Goal: Task Accomplishment & Management: Use online tool/utility

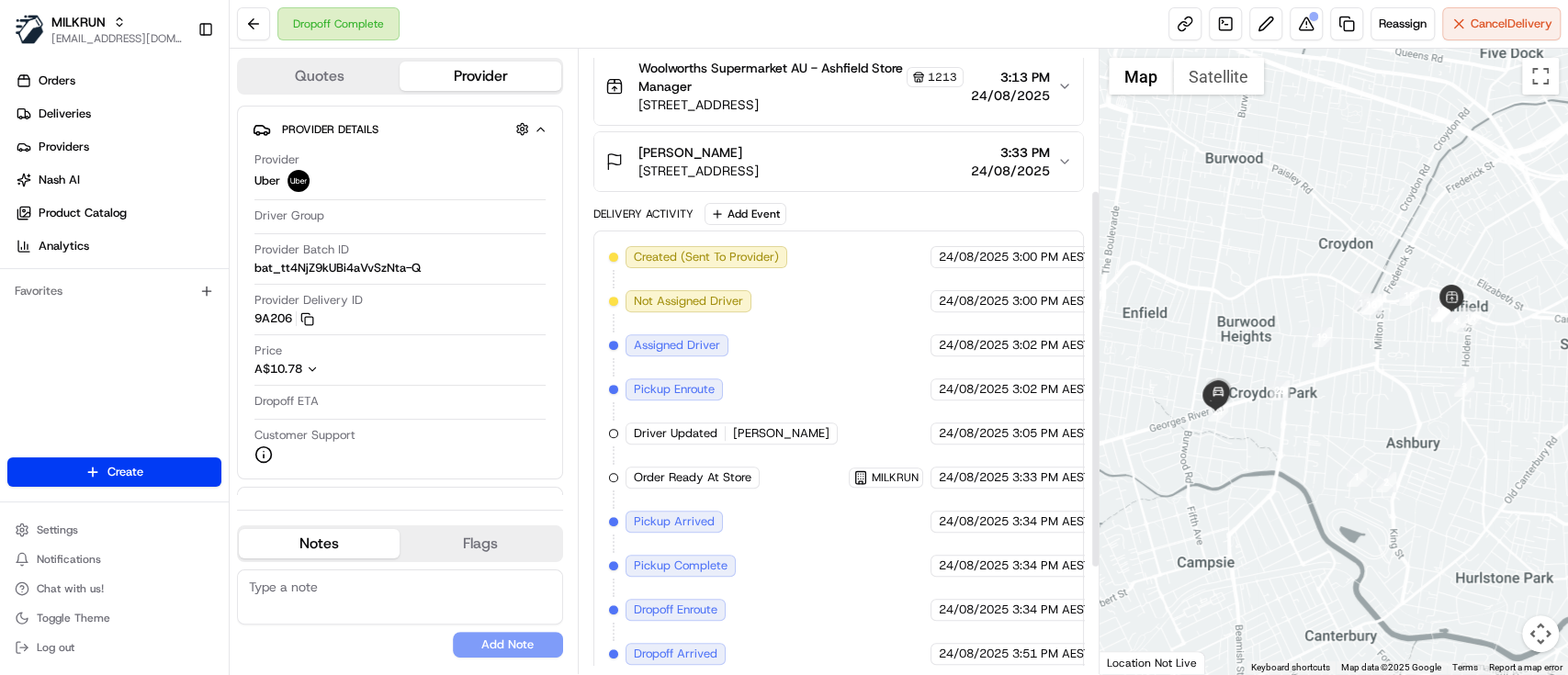
scroll to position [406, 0]
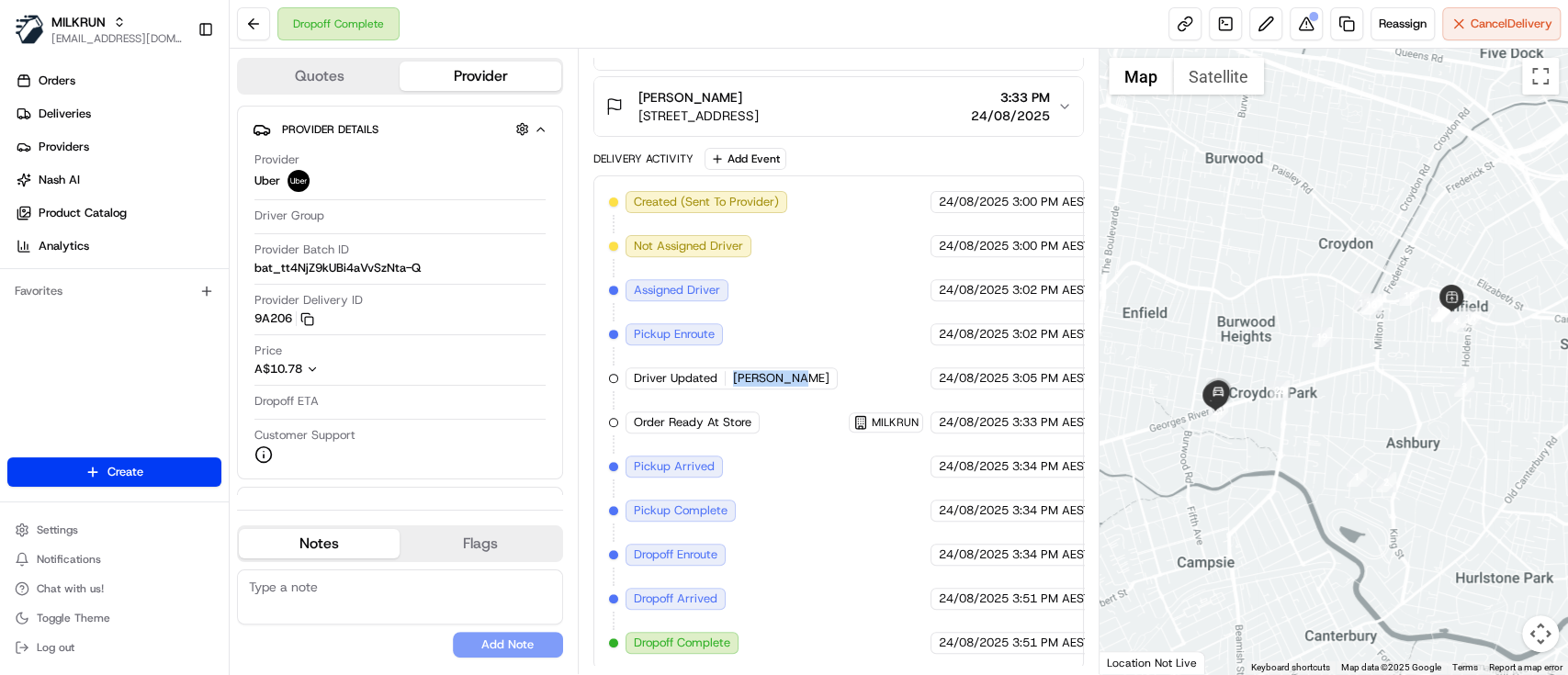
drag, startPoint x: 731, startPoint y: 375, endPoint x: 822, endPoint y: 371, distance: 91.1
click at [822, 371] on div "Created (Sent To Provider) Uber 24/08/2025 3:00 PM AEST Not Assigned Driver Ube…" at bounding box center [838, 422] width 459 height 463
copy span "CHAIWAT P."
click at [99, 117] on link "Deliveries" at bounding box center [118, 114] width 221 height 30
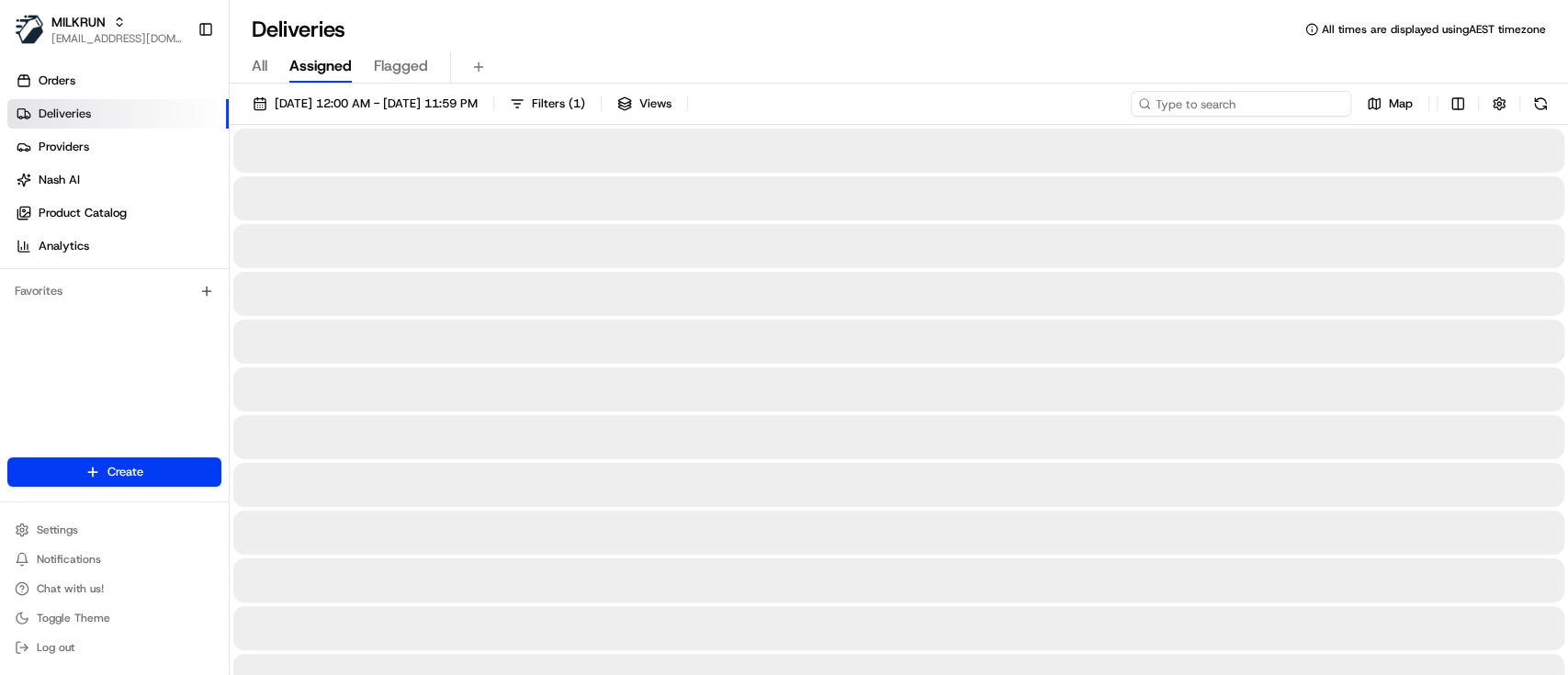
click at [1261, 111] on input at bounding box center [1241, 104] width 220 height 26
paste input "CHAIWAT P."
drag, startPoint x: 1154, startPoint y: 106, endPoint x: 1162, endPoint y: 115, distance: 12.0
click at [1155, 106] on input "CHAIWAT P." at bounding box center [1241, 104] width 220 height 26
type input "CHAIWAT P."
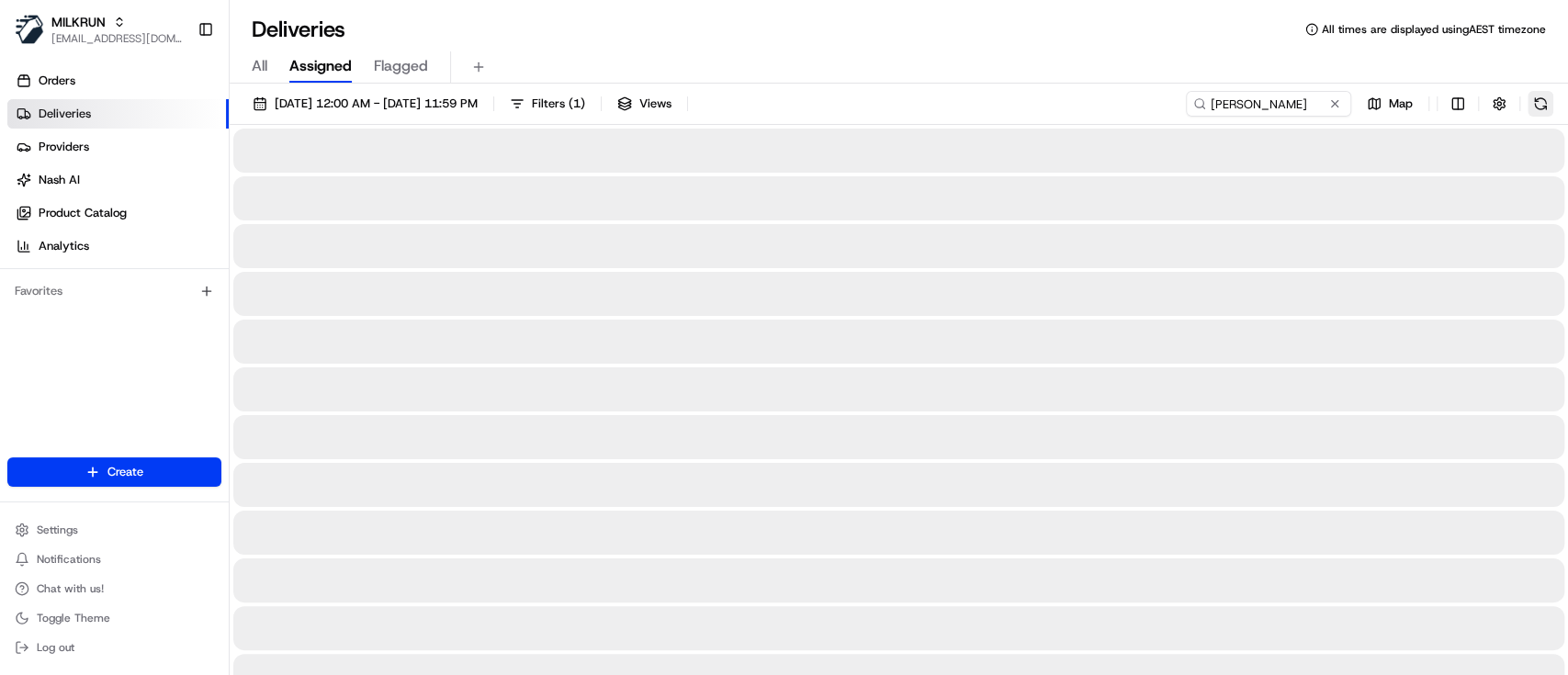
click at [1536, 102] on button at bounding box center [1540, 104] width 26 height 26
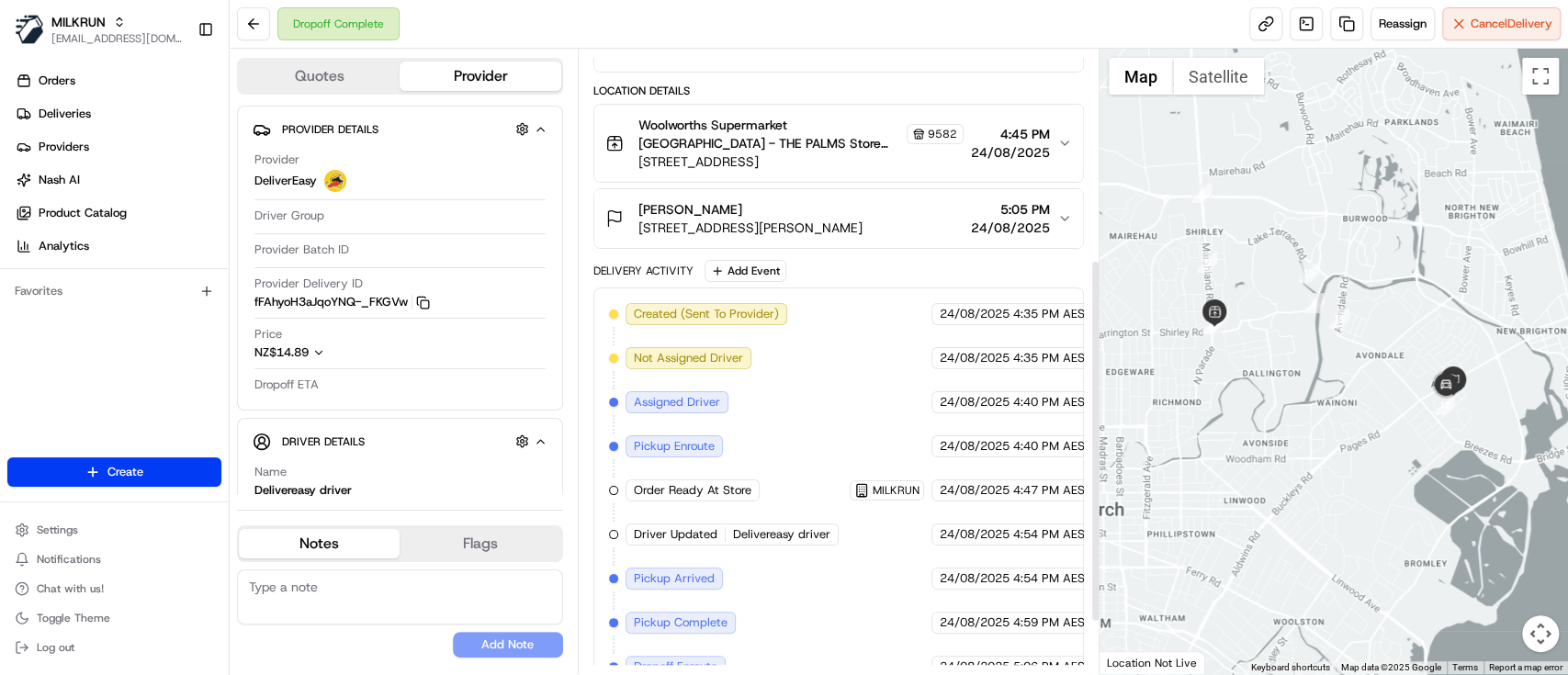
scroll to position [368, 0]
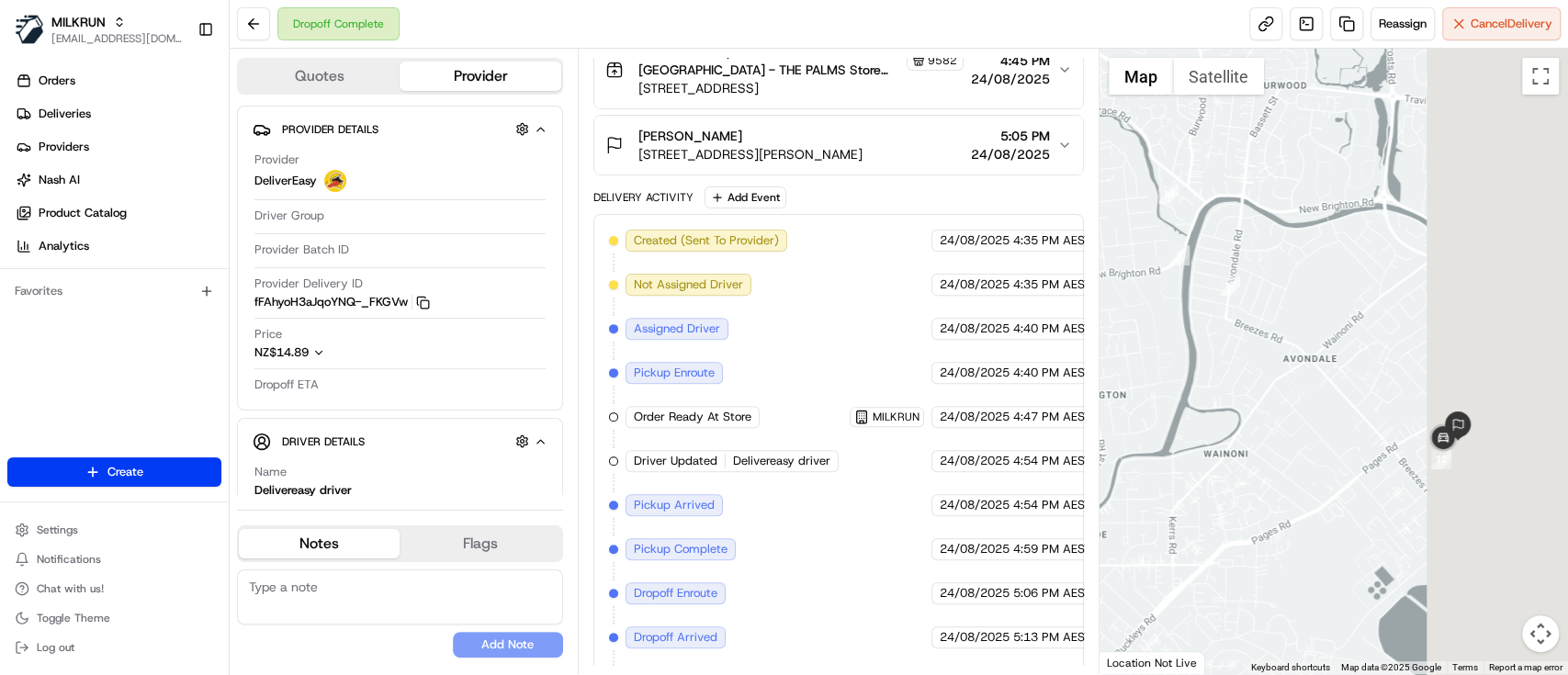
drag, startPoint x: 1475, startPoint y: 459, endPoint x: 1202, endPoint y: 431, distance: 274.4
click at [1202, 430] on div at bounding box center [1334, 361] width 469 height 625
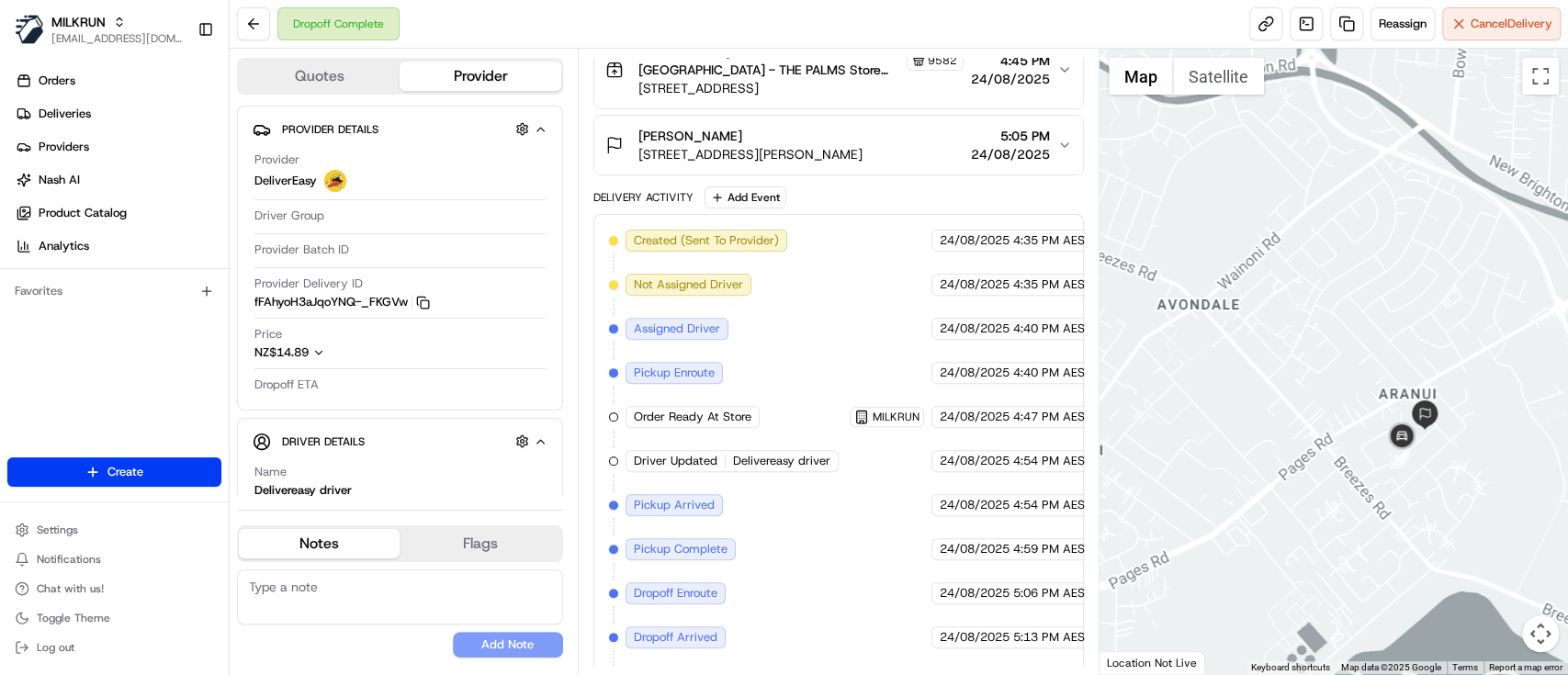
drag, startPoint x: 1433, startPoint y: 467, endPoint x: 1446, endPoint y: 445, distance: 25.6
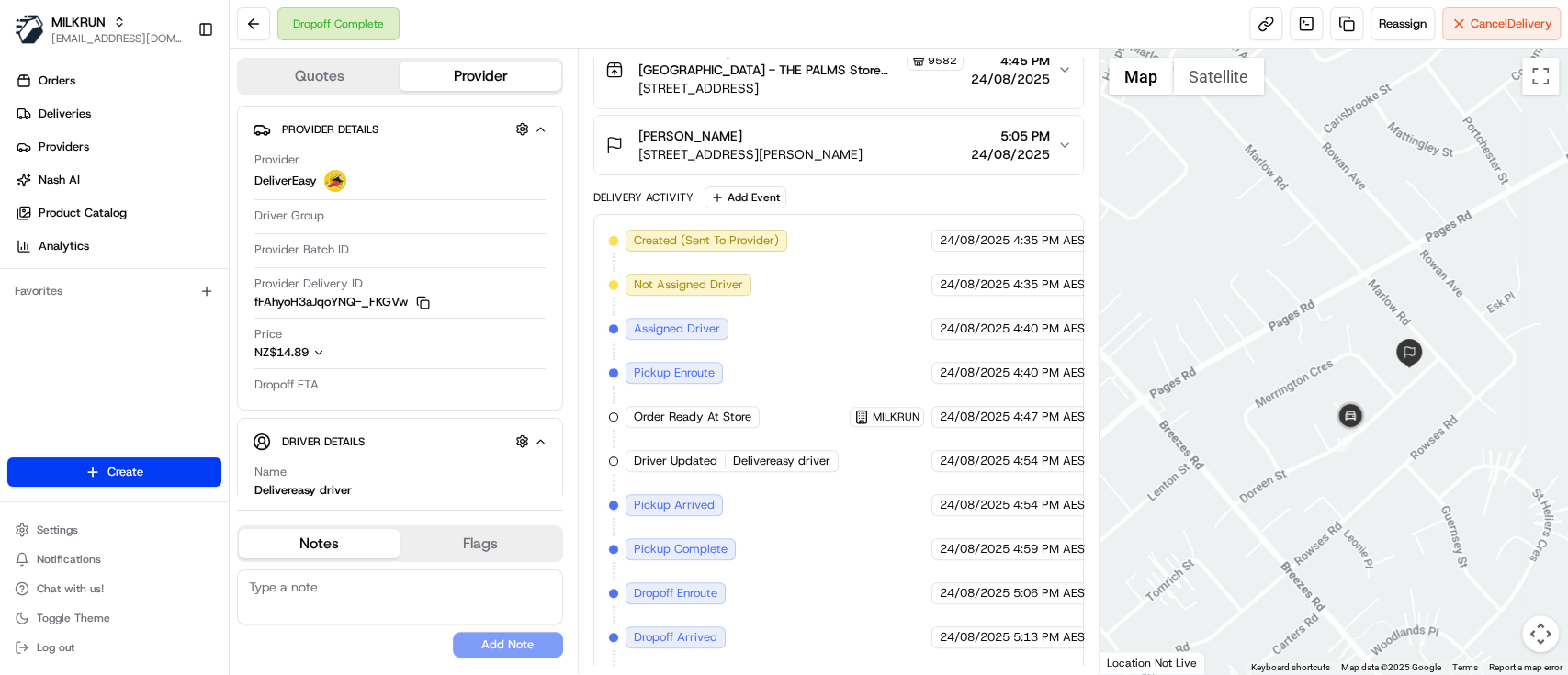
click at [1413, 448] on div at bounding box center [1334, 361] width 469 height 625
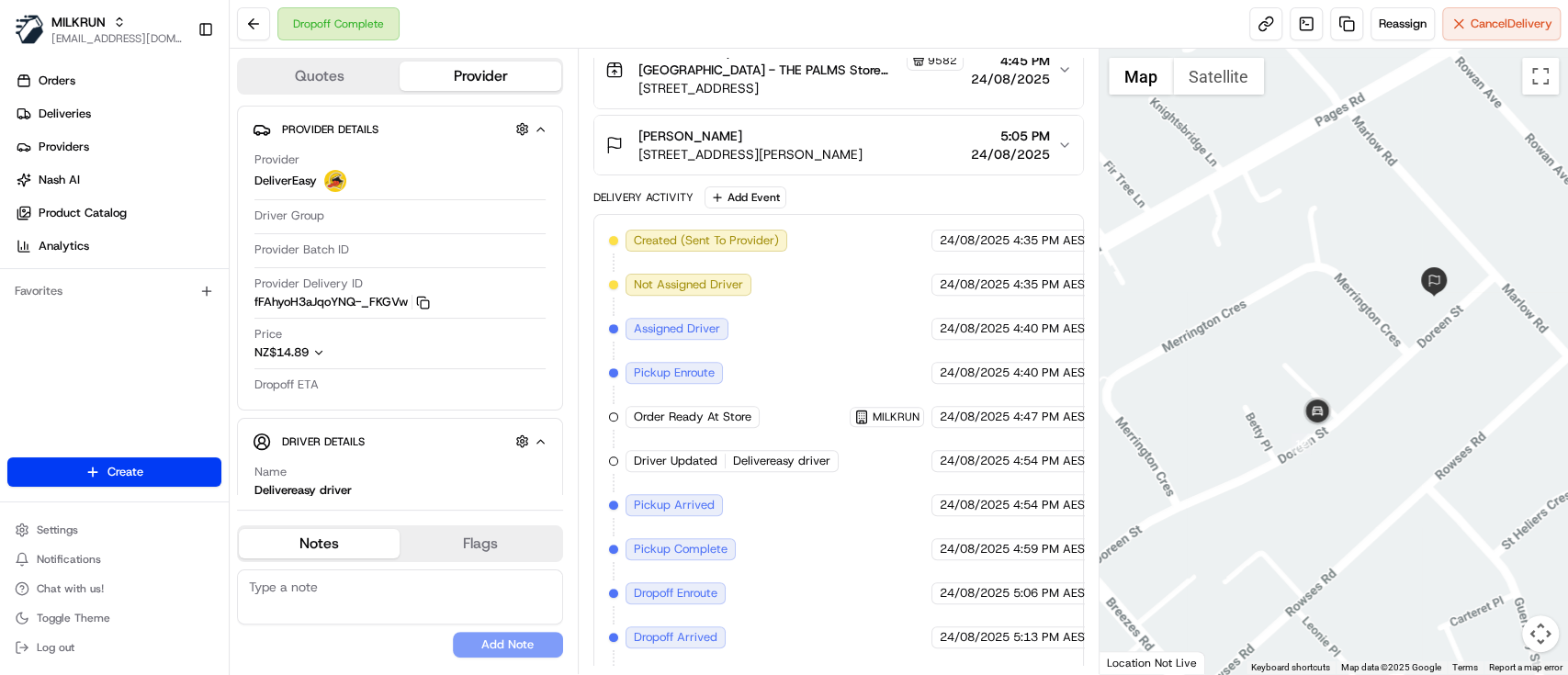
drag, startPoint x: 1394, startPoint y: 449, endPoint x: 1414, endPoint y: 445, distance: 20.4
click at [1414, 452] on div at bounding box center [1334, 361] width 469 height 625
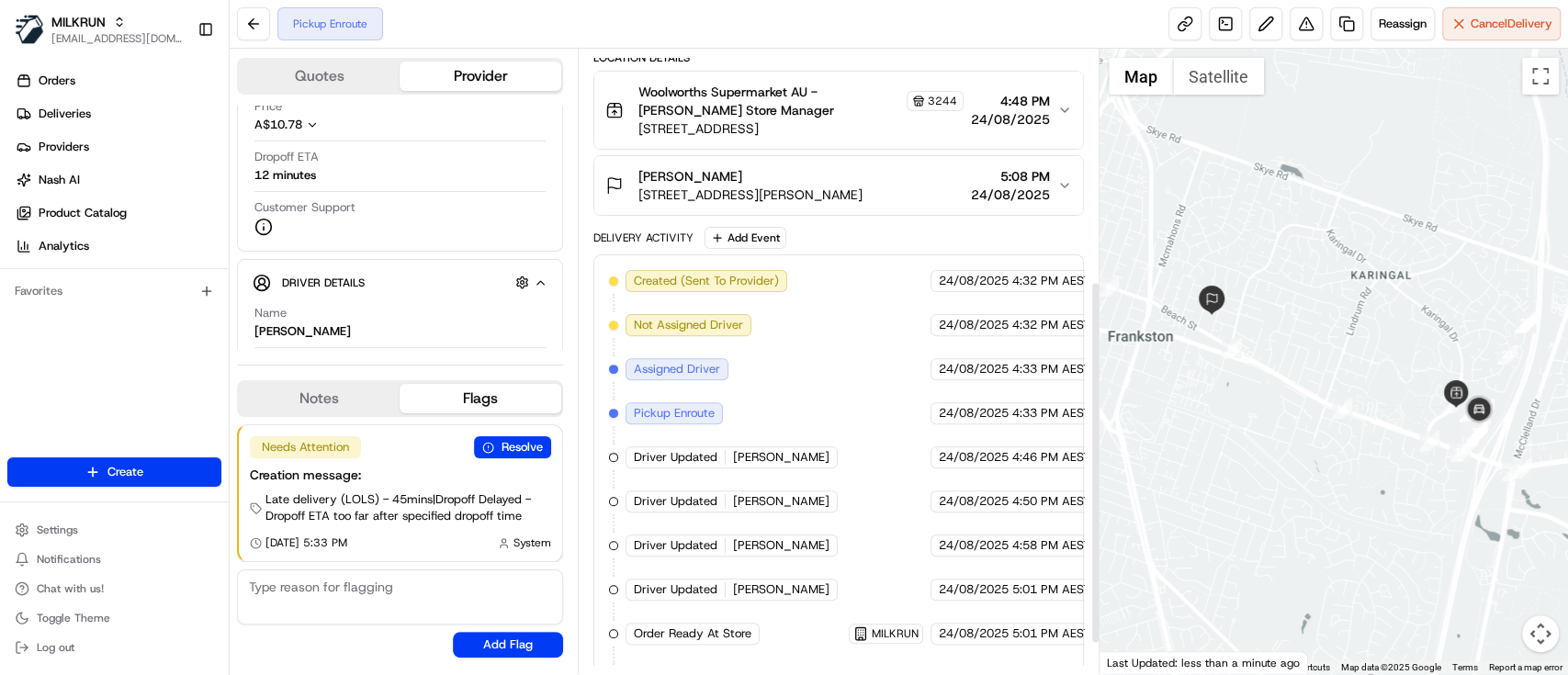
scroll to position [449, 0]
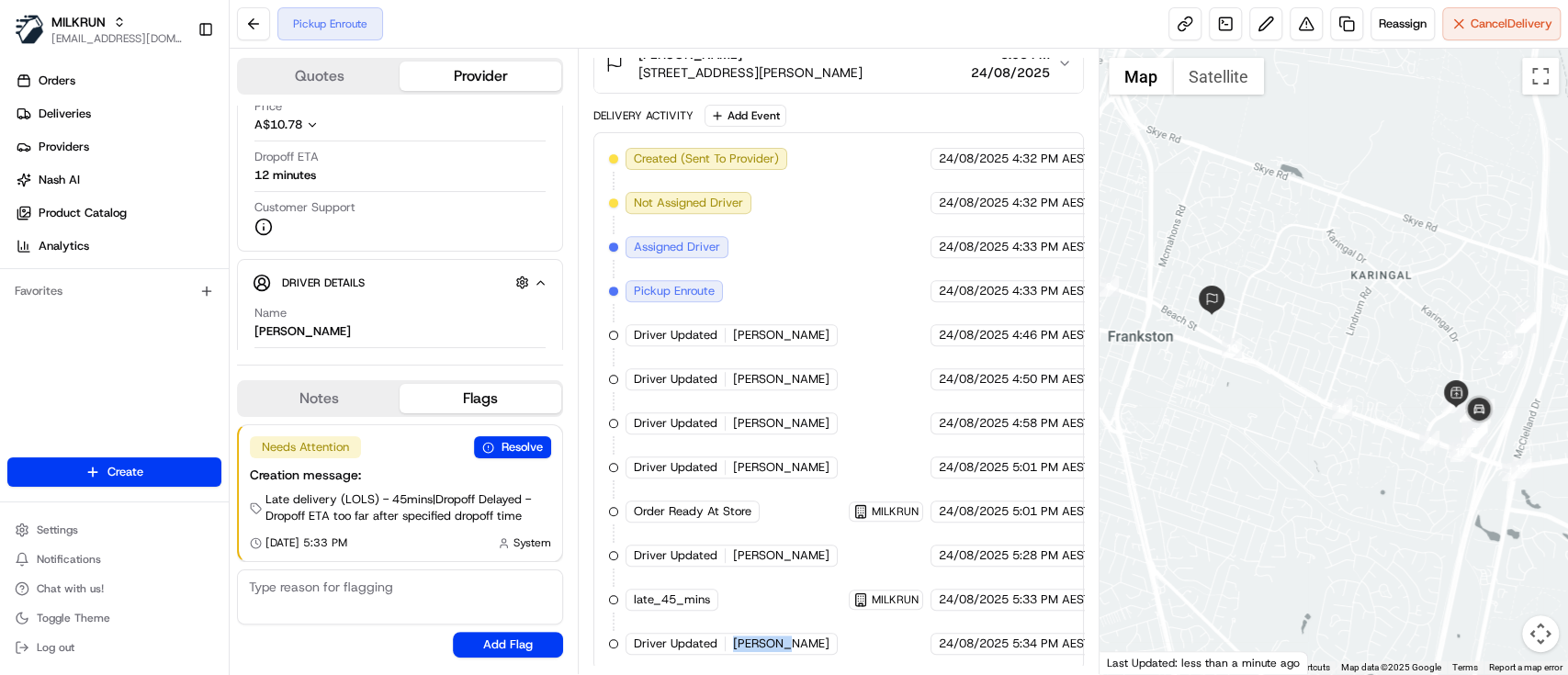
drag, startPoint x: 728, startPoint y: 635, endPoint x: 785, endPoint y: 633, distance: 57.0
click at [785, 633] on div "Driver Updated Chuol P." at bounding box center [733, 644] width 216 height 22
copy span "[PERSON_NAME]"
click at [75, 109] on span "Deliveries" at bounding box center [65, 114] width 53 height 17
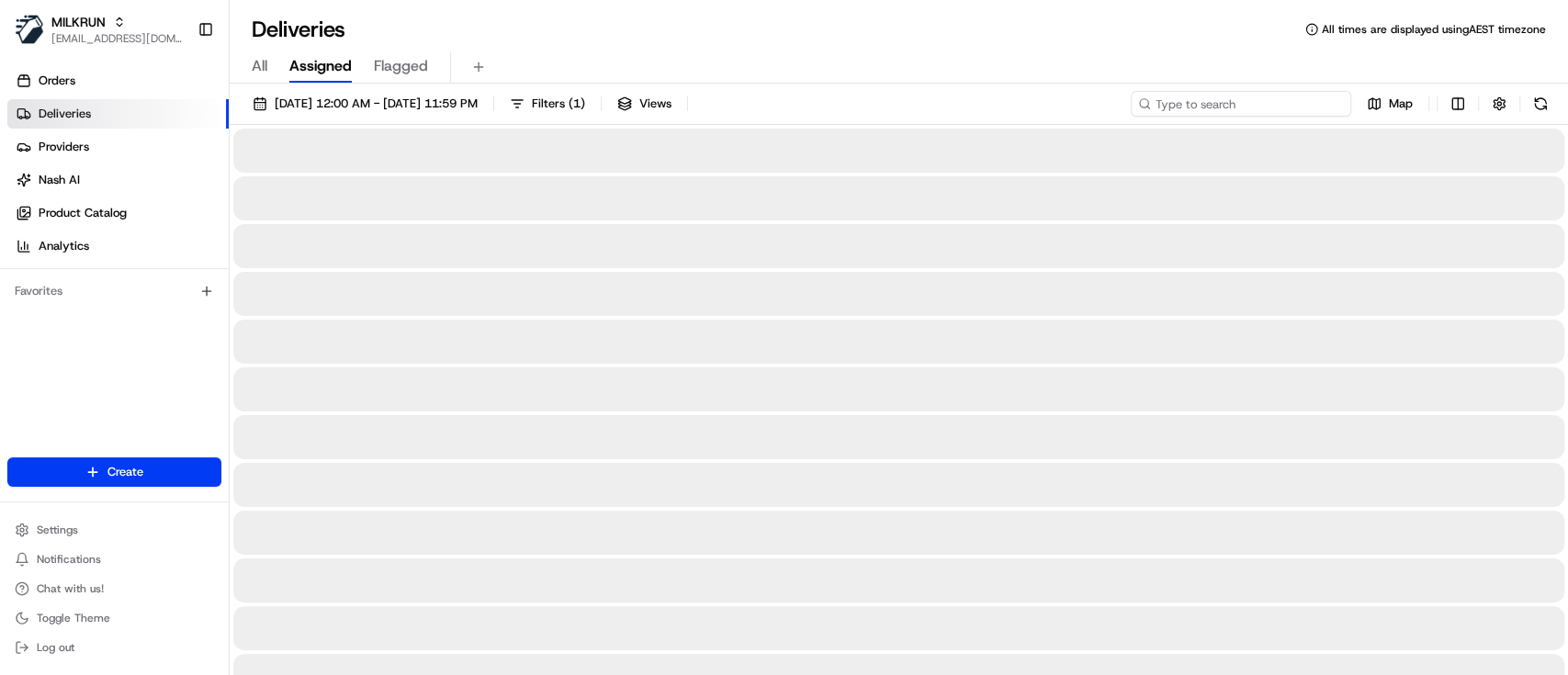
click at [1270, 96] on input at bounding box center [1241, 104] width 220 height 26
paste input "[PERSON_NAME]"
type input "[PERSON_NAME]"
click at [1541, 102] on button at bounding box center [1540, 104] width 26 height 26
drag, startPoint x: 619, startPoint y: 102, endPoint x: 588, endPoint y: 174, distance: 78.4
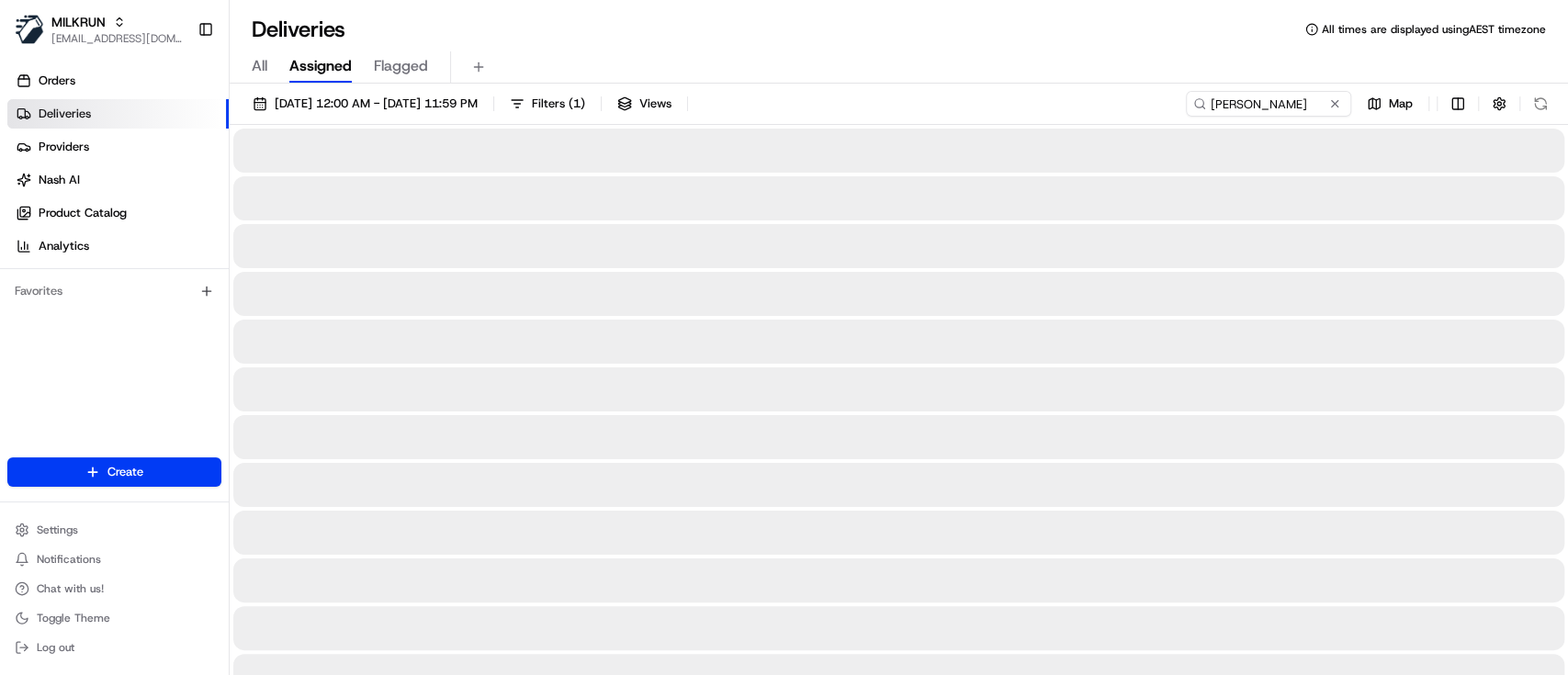
click at [585, 100] on span "Filters ( 1 )" at bounding box center [558, 104] width 54 height 17
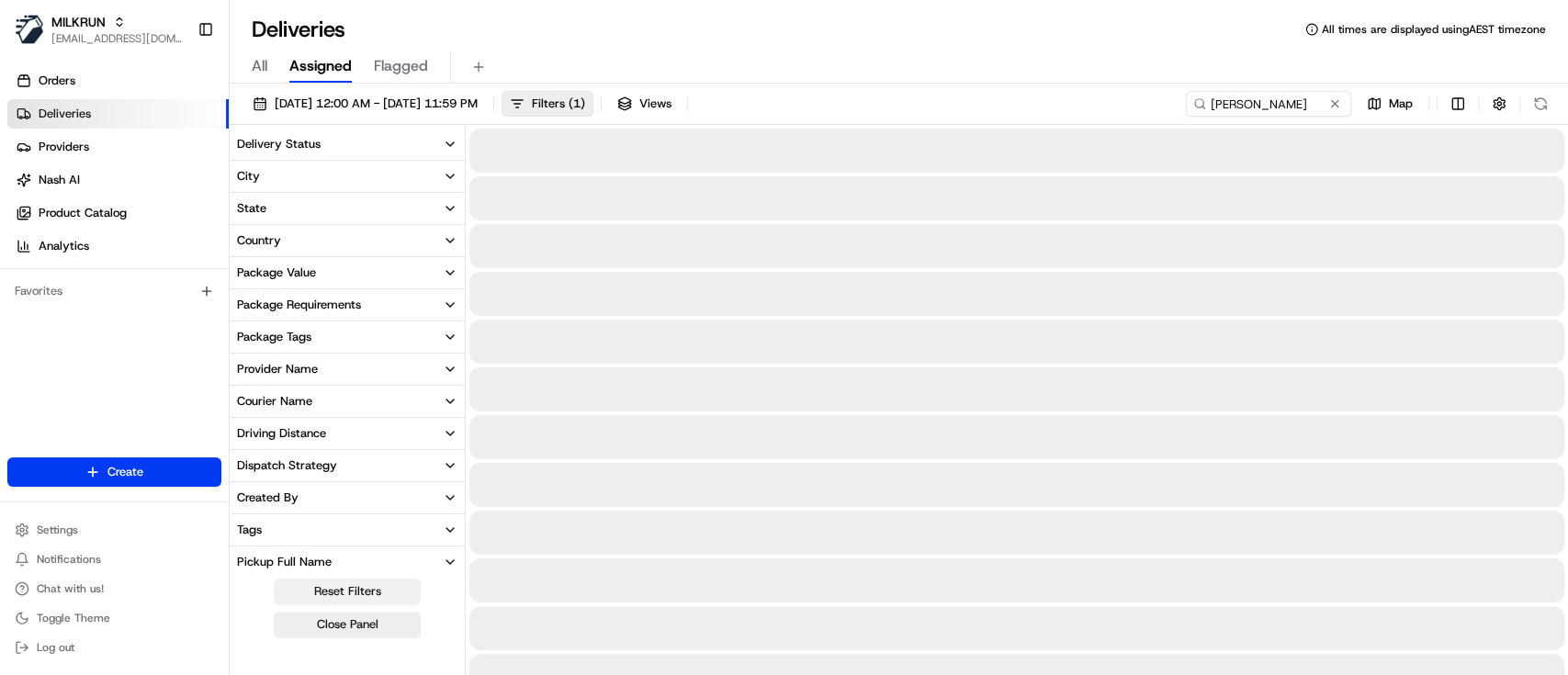
click at [347, 585] on button "Reset Filters" at bounding box center [346, 592] width 147 height 26
click at [1126, 399] on div at bounding box center [1017, 390] width 1095 height 44
click at [1253, 101] on input "[PERSON_NAME]" at bounding box center [1241, 104] width 220 height 26
click at [355, 620] on button "Close Panel" at bounding box center [346, 624] width 147 height 26
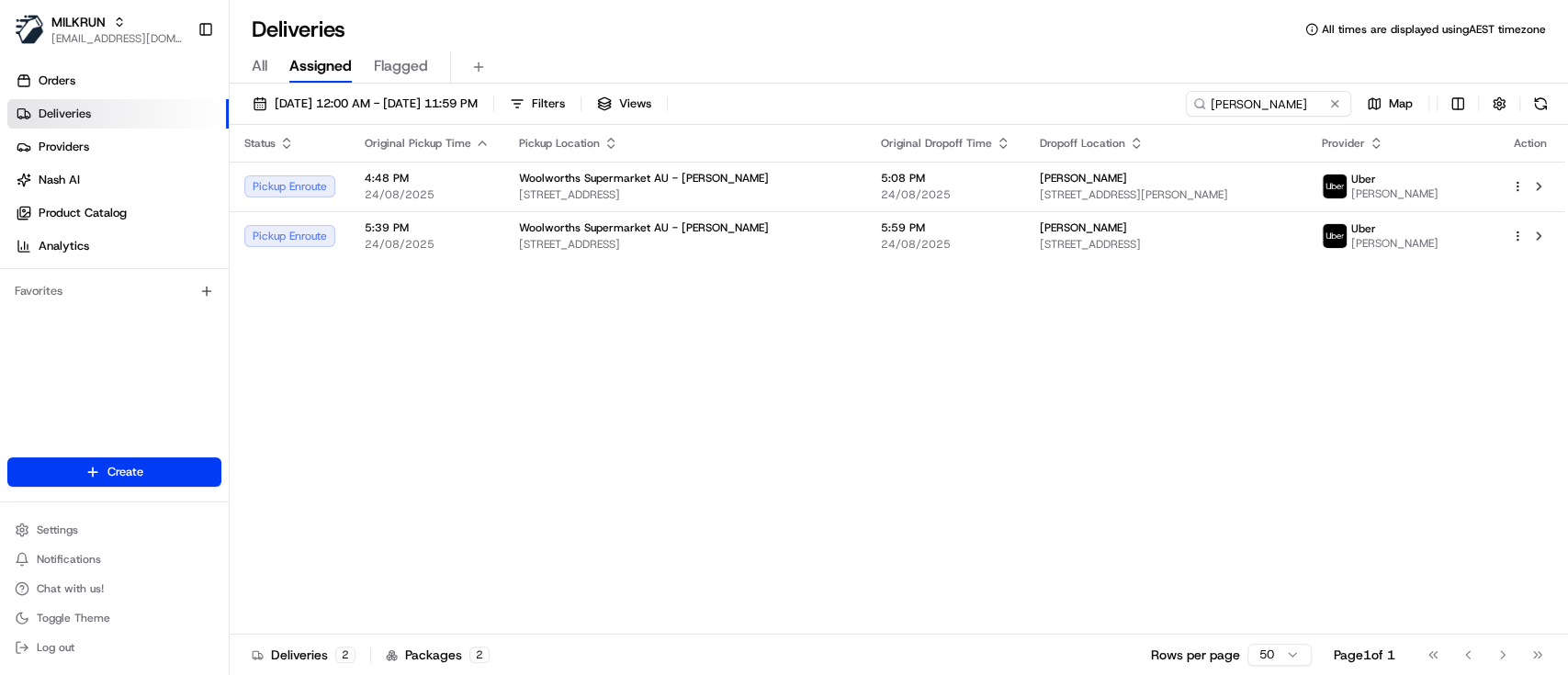
click at [1103, 379] on div "Status Original Pickup Time Pickup Location Original Dropoff Time Dropoff Locat…" at bounding box center [897, 380] width 1335 height 509
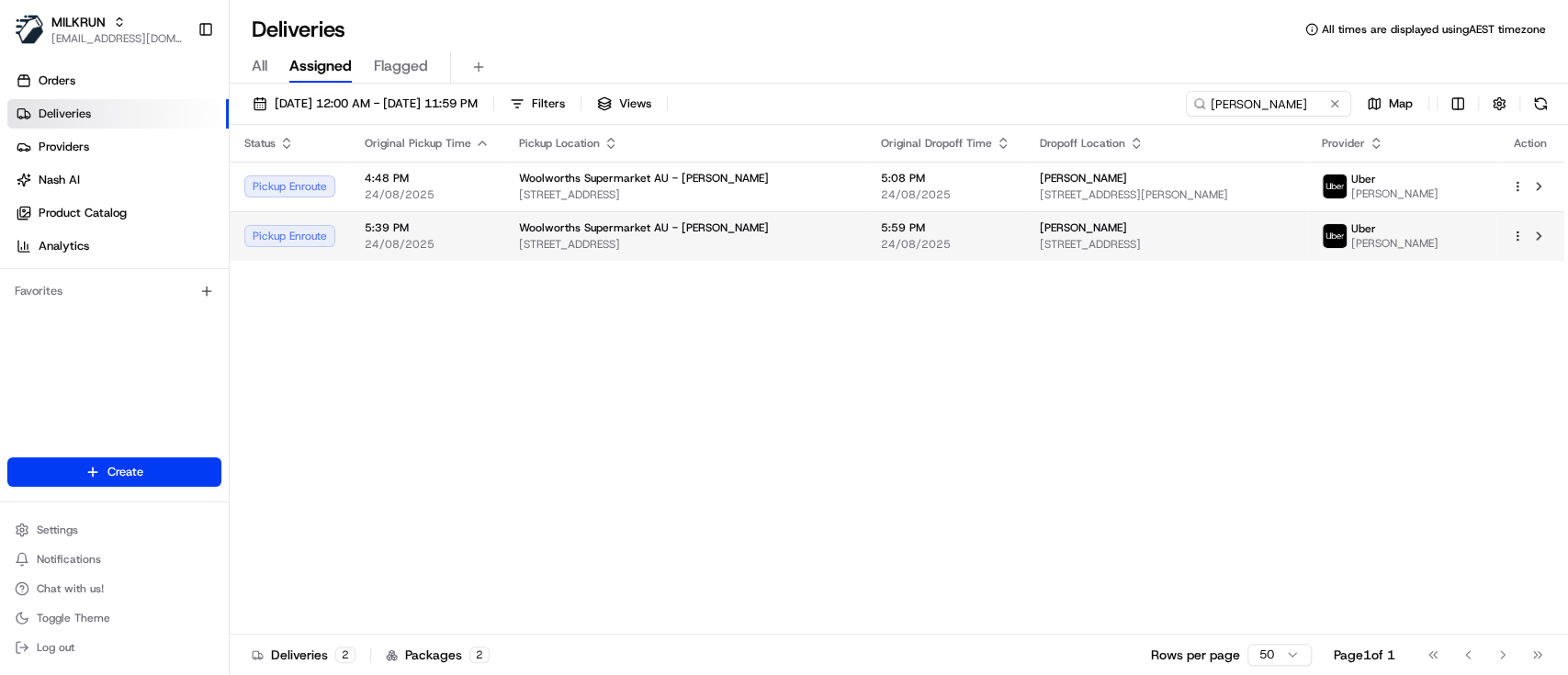
click at [1049, 238] on span "Unit 8/96 Cranbourne Rd, Frankston, VIC 3199, AU" at bounding box center [1165, 244] width 253 height 15
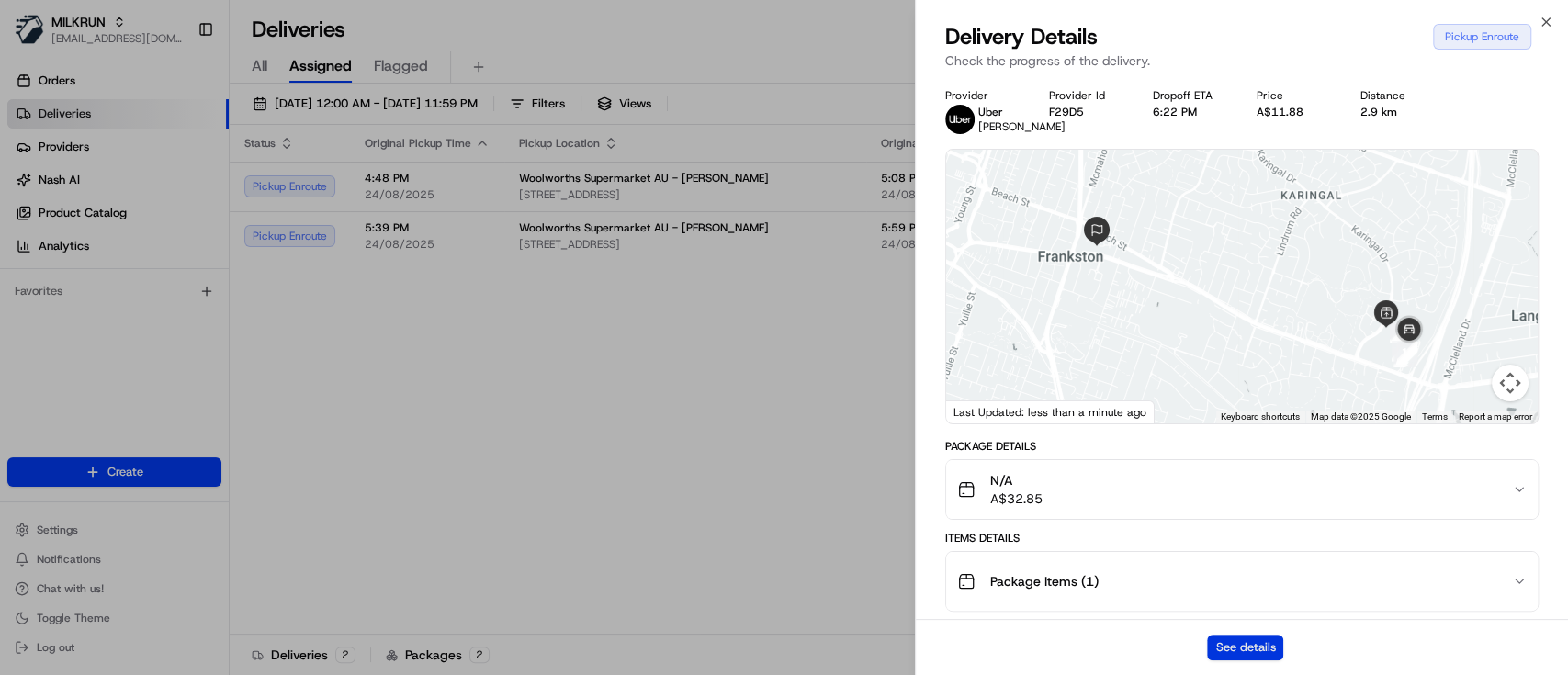
click at [1239, 650] on button "See details" at bounding box center [1245, 647] width 76 height 26
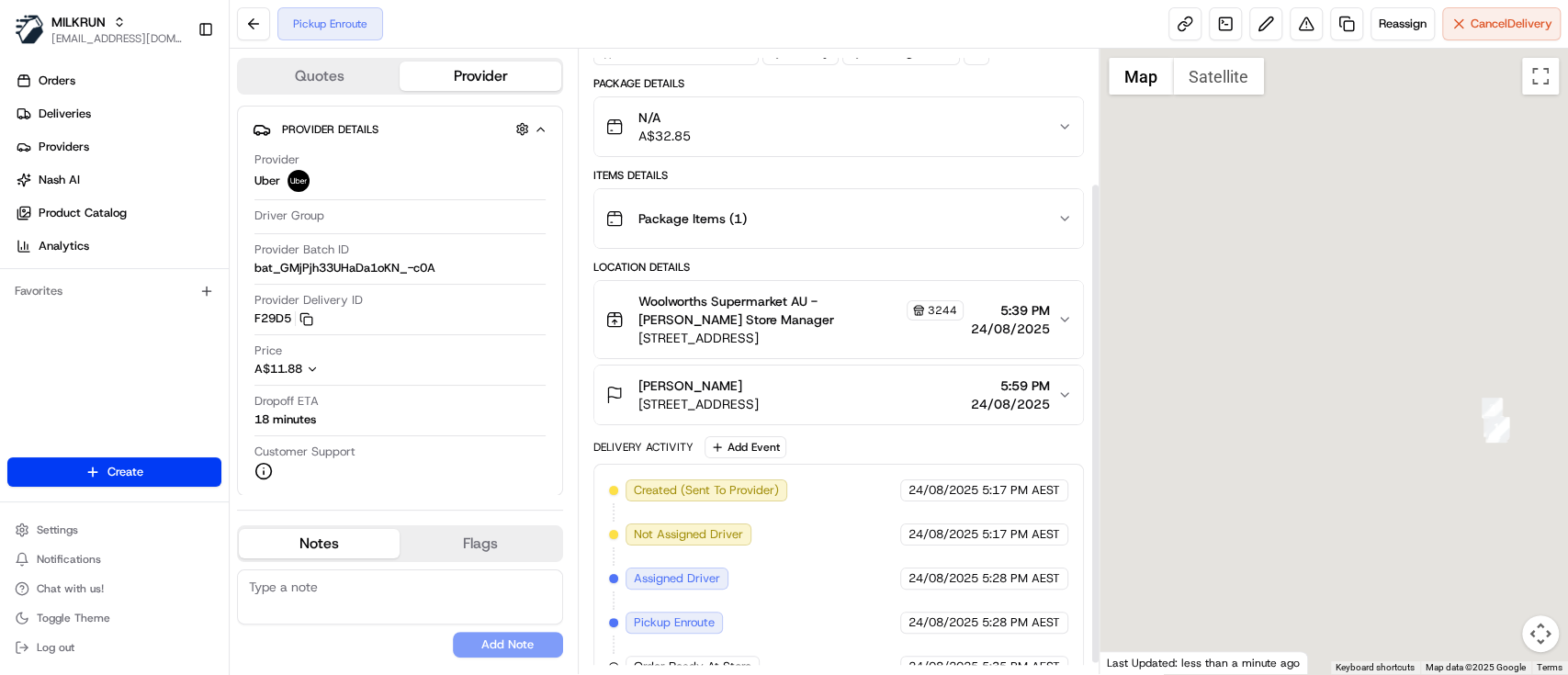
scroll to position [186, 0]
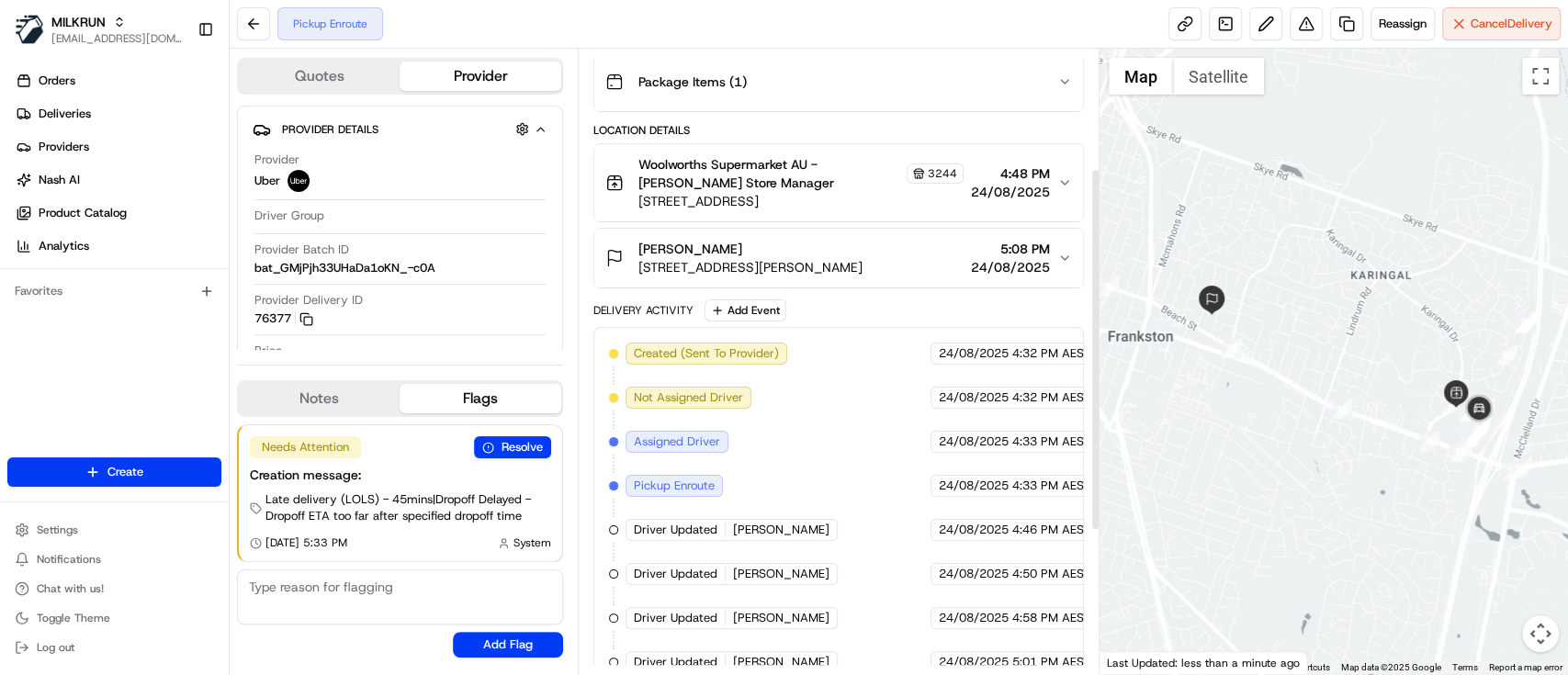
scroll to position [205, 0]
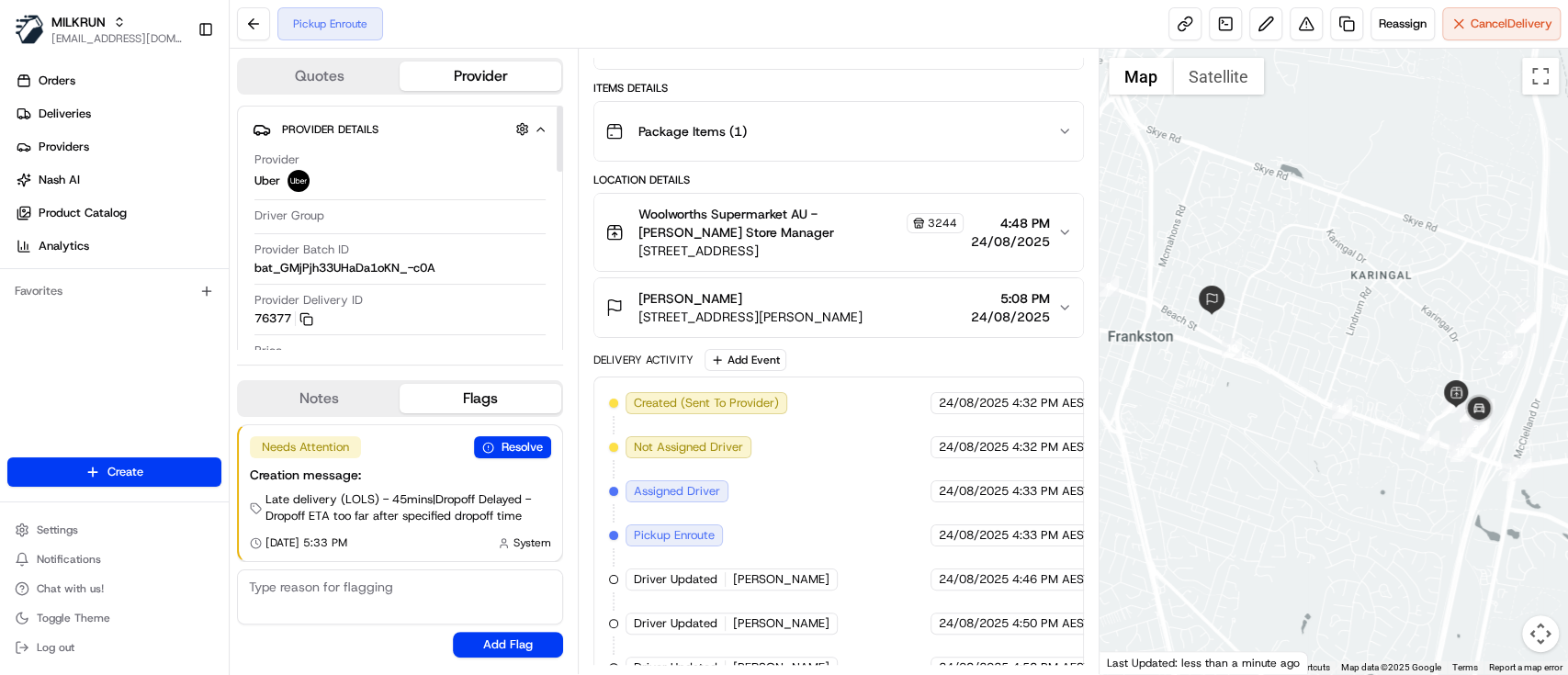
click at [894, 443] on div "Created (Sent To Provider) Uber [DATE] 4:32 PM AEST Not Assigned Driver Uber [D…" at bounding box center [838, 644] width 459 height 506
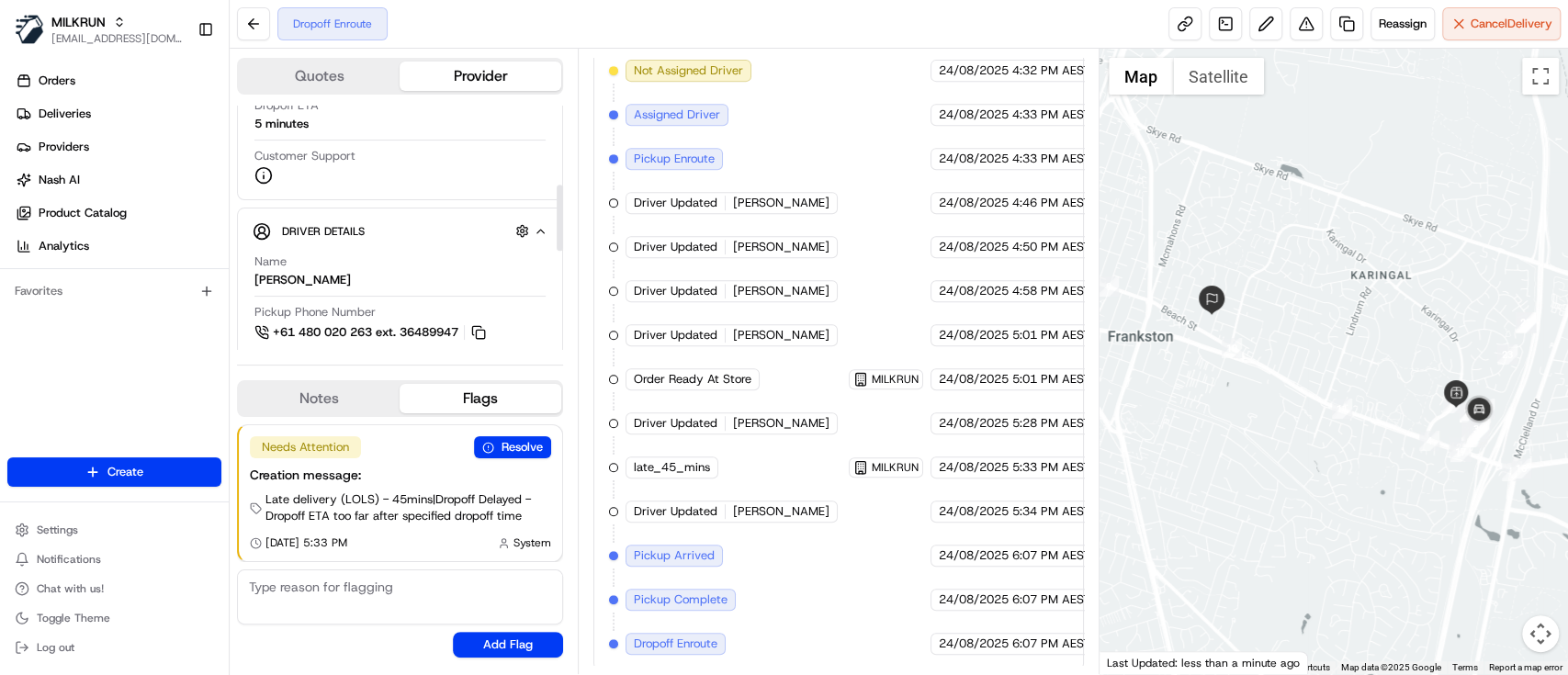
scroll to position [173, 0]
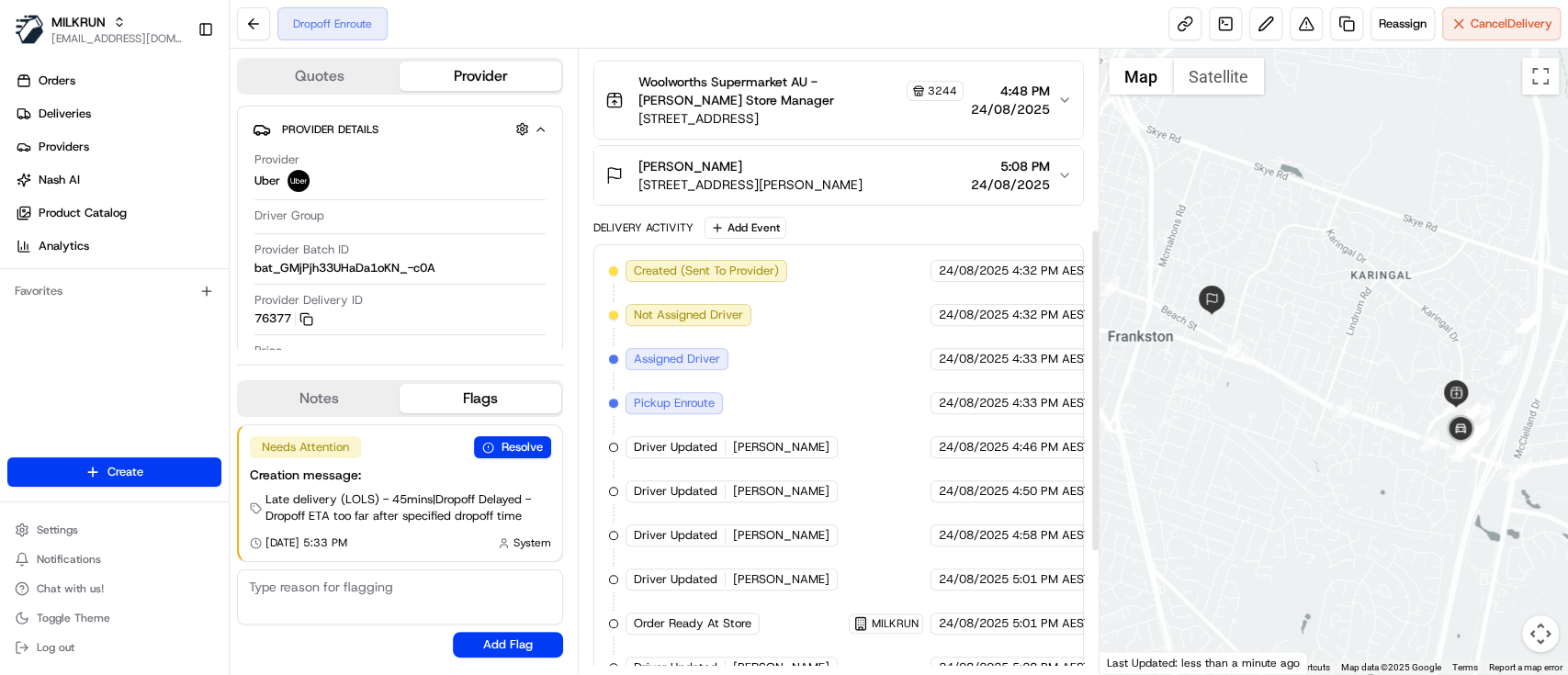
scroll to position [581, 0]
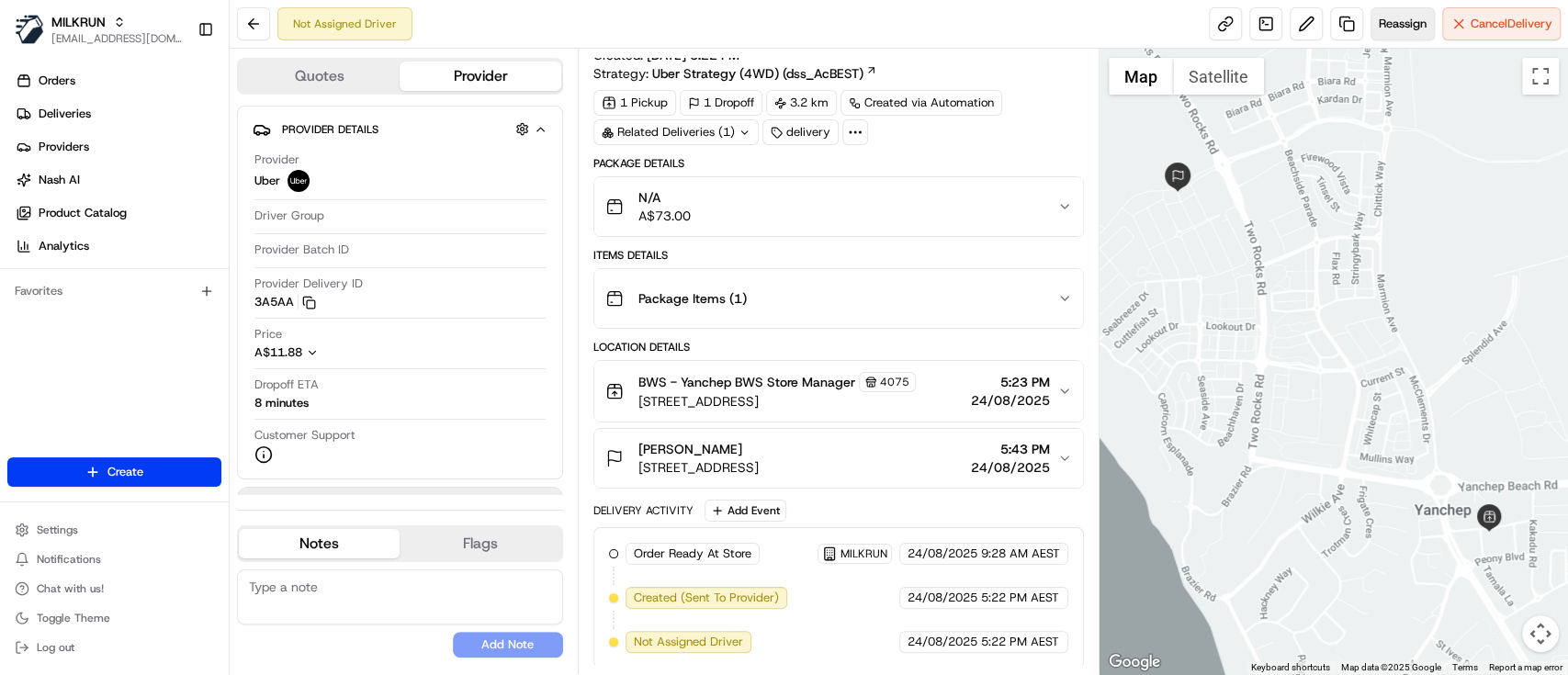
click at [1384, 38] on button "Reassign" at bounding box center [1401, 24] width 64 height 33
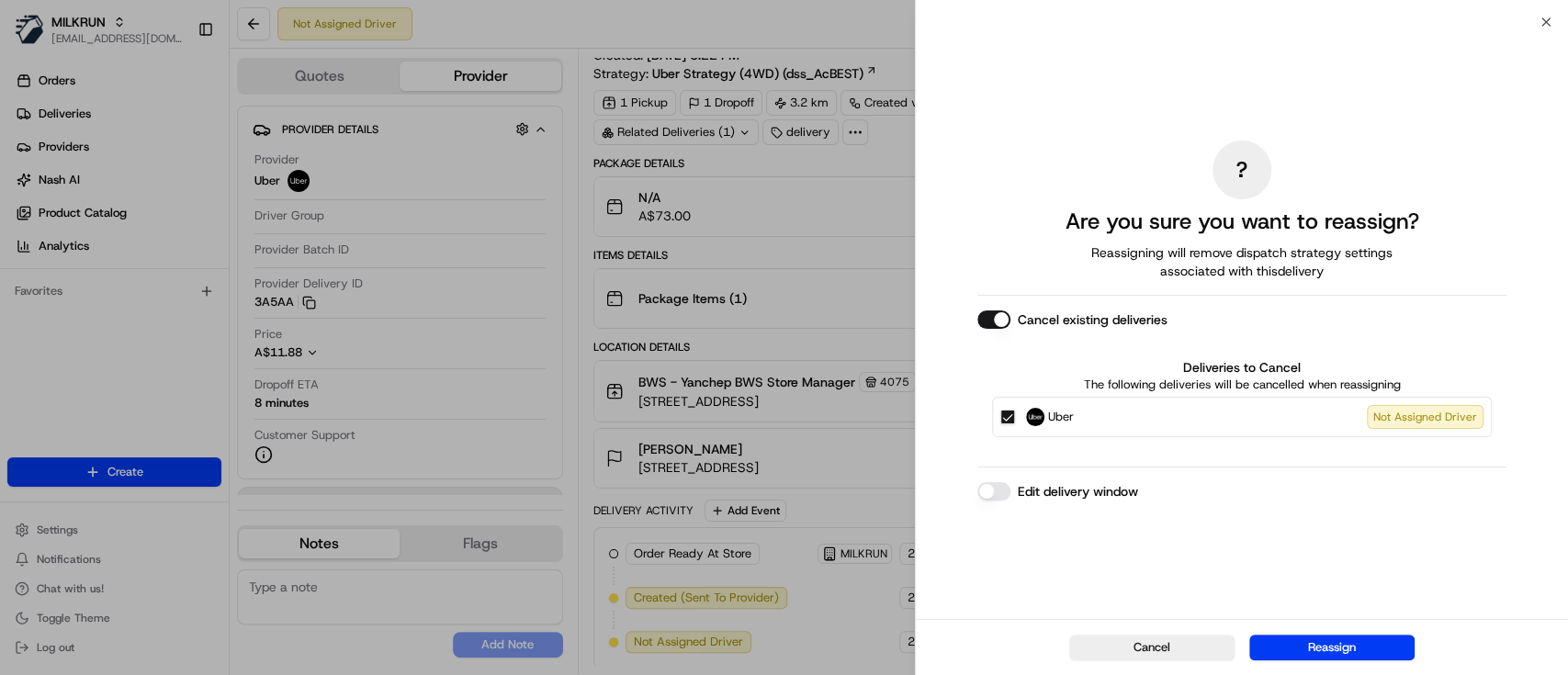
click at [988, 315] on button "Cancel existing deliveries" at bounding box center [994, 319] width 33 height 19
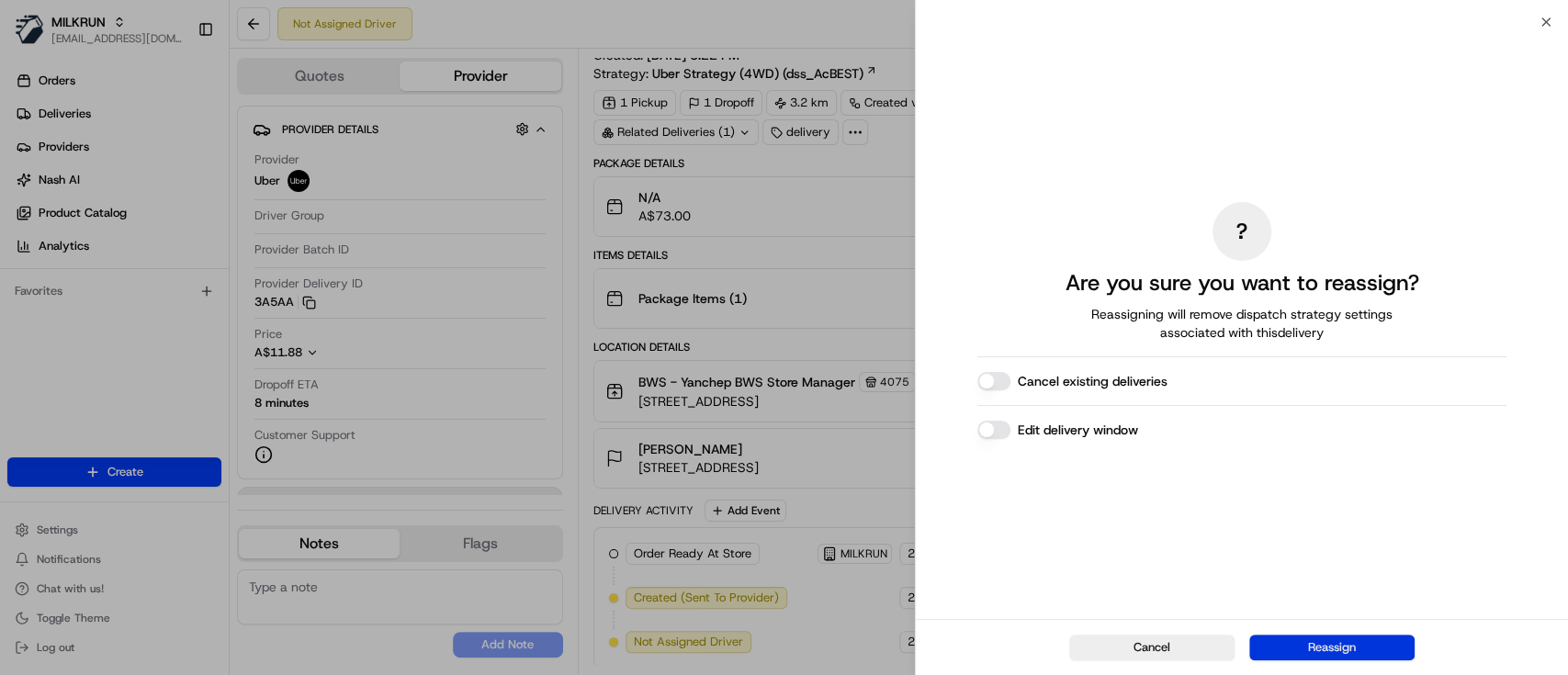
click at [1315, 654] on button "Reassign" at bounding box center [1331, 647] width 165 height 26
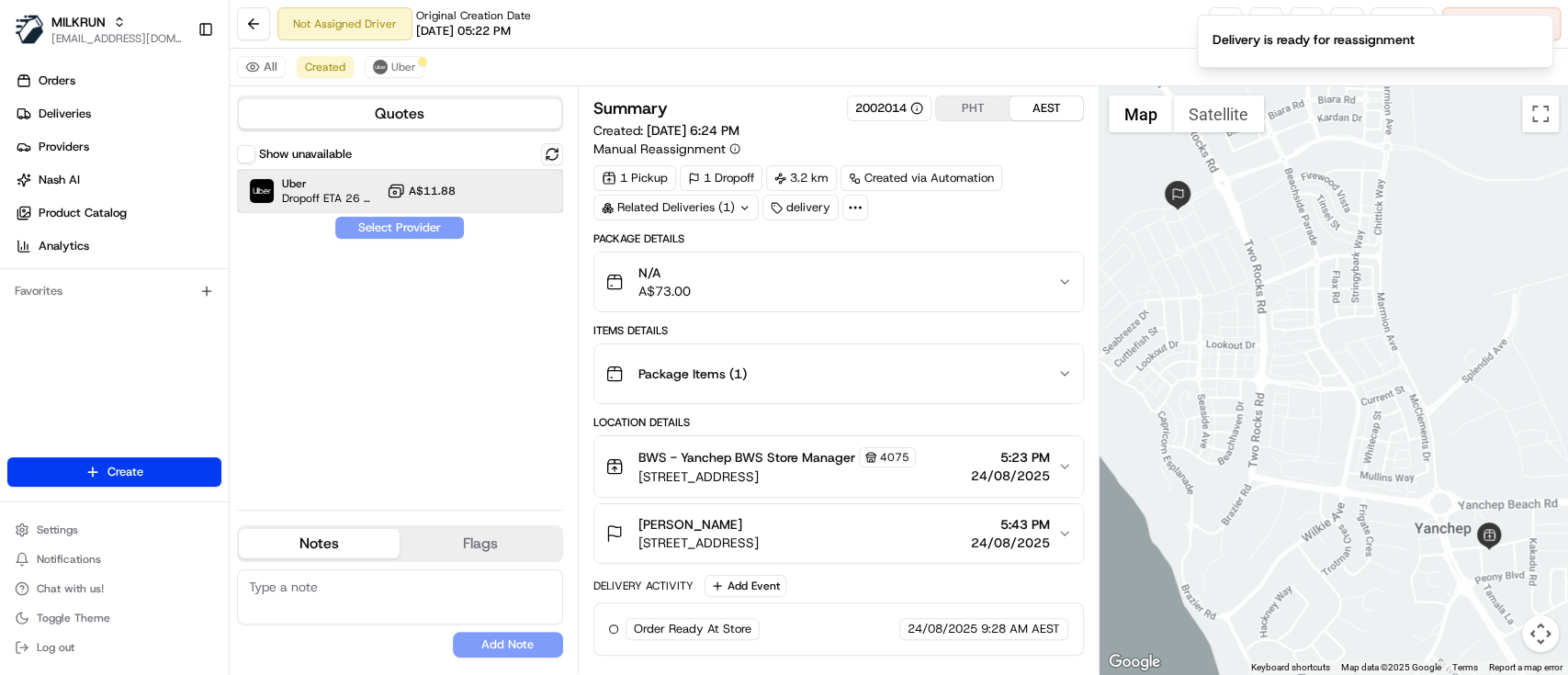
click at [300, 189] on span "Uber" at bounding box center [330, 183] width 97 height 15
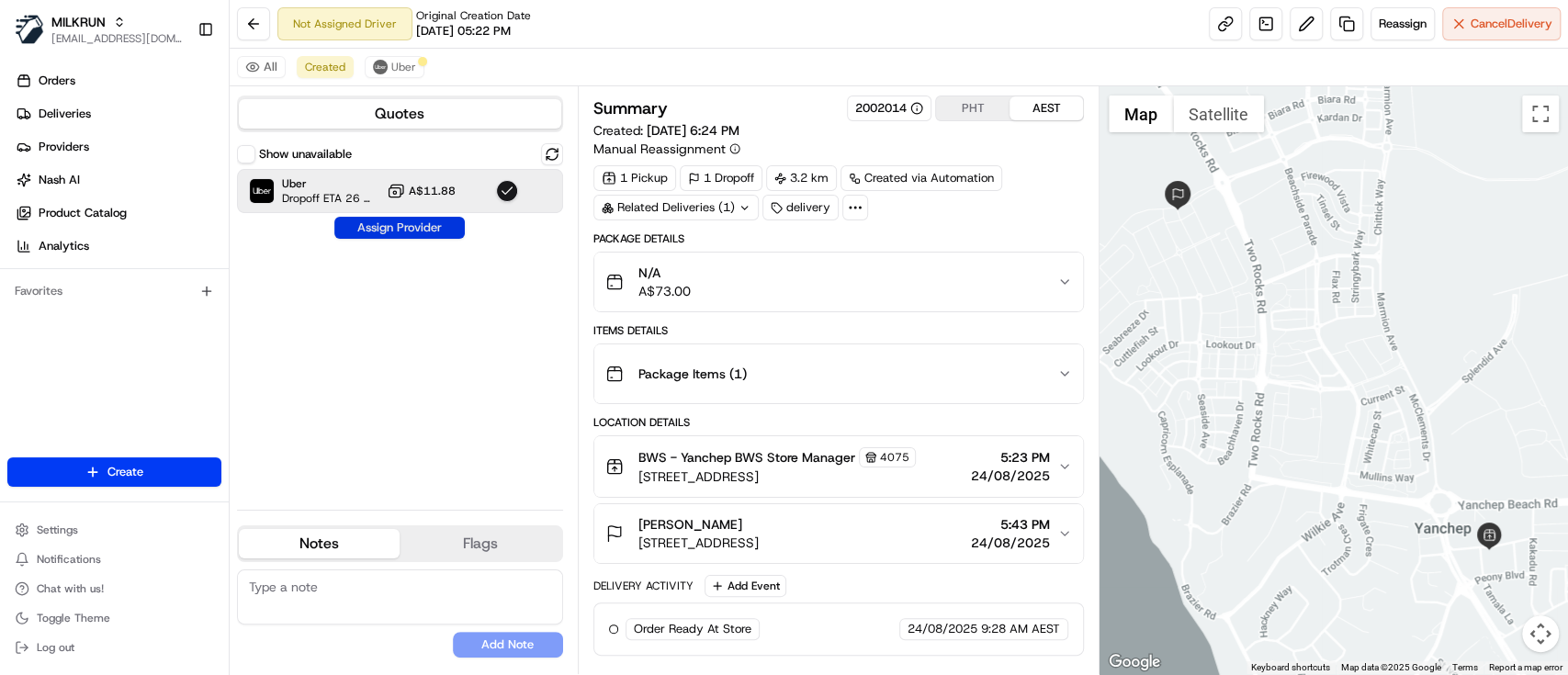
click at [383, 223] on button "Assign Provider" at bounding box center [399, 228] width 131 height 22
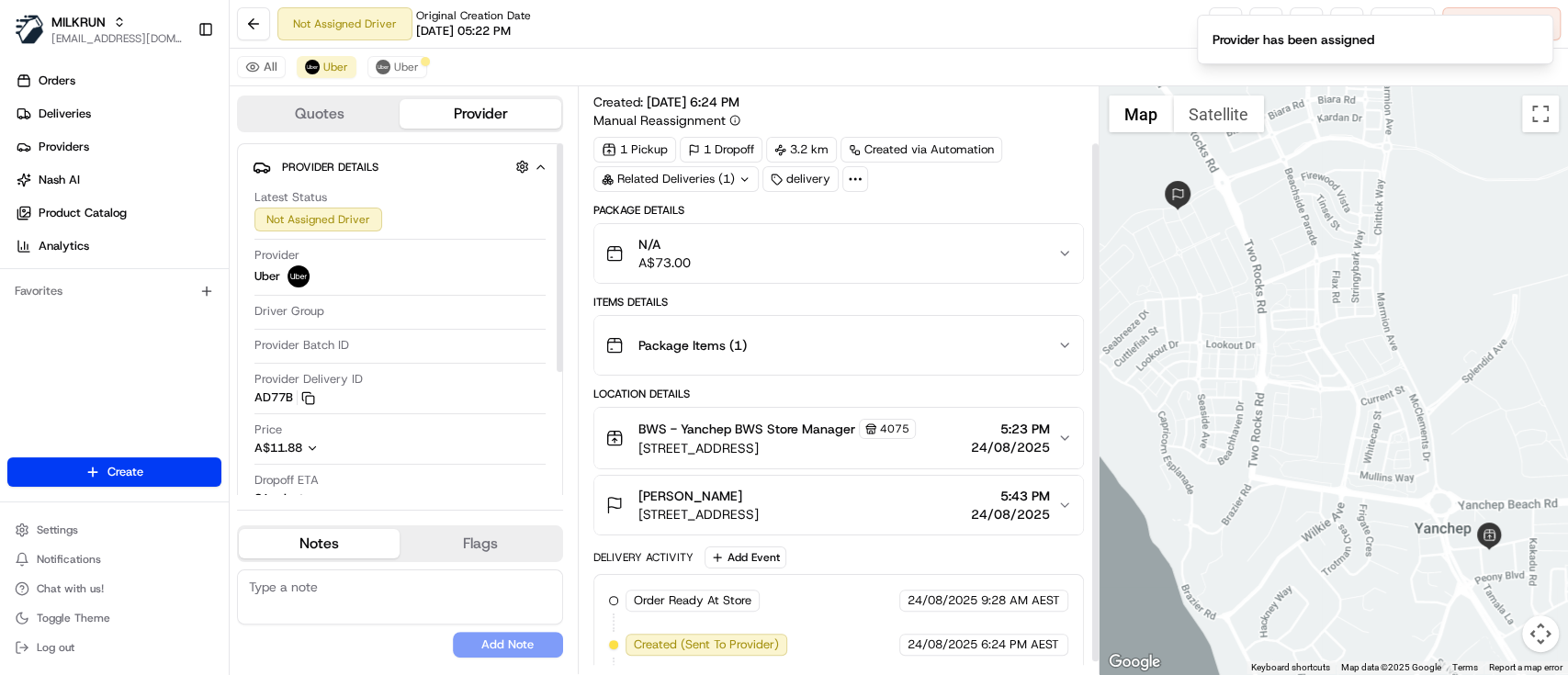
scroll to position [76, 0]
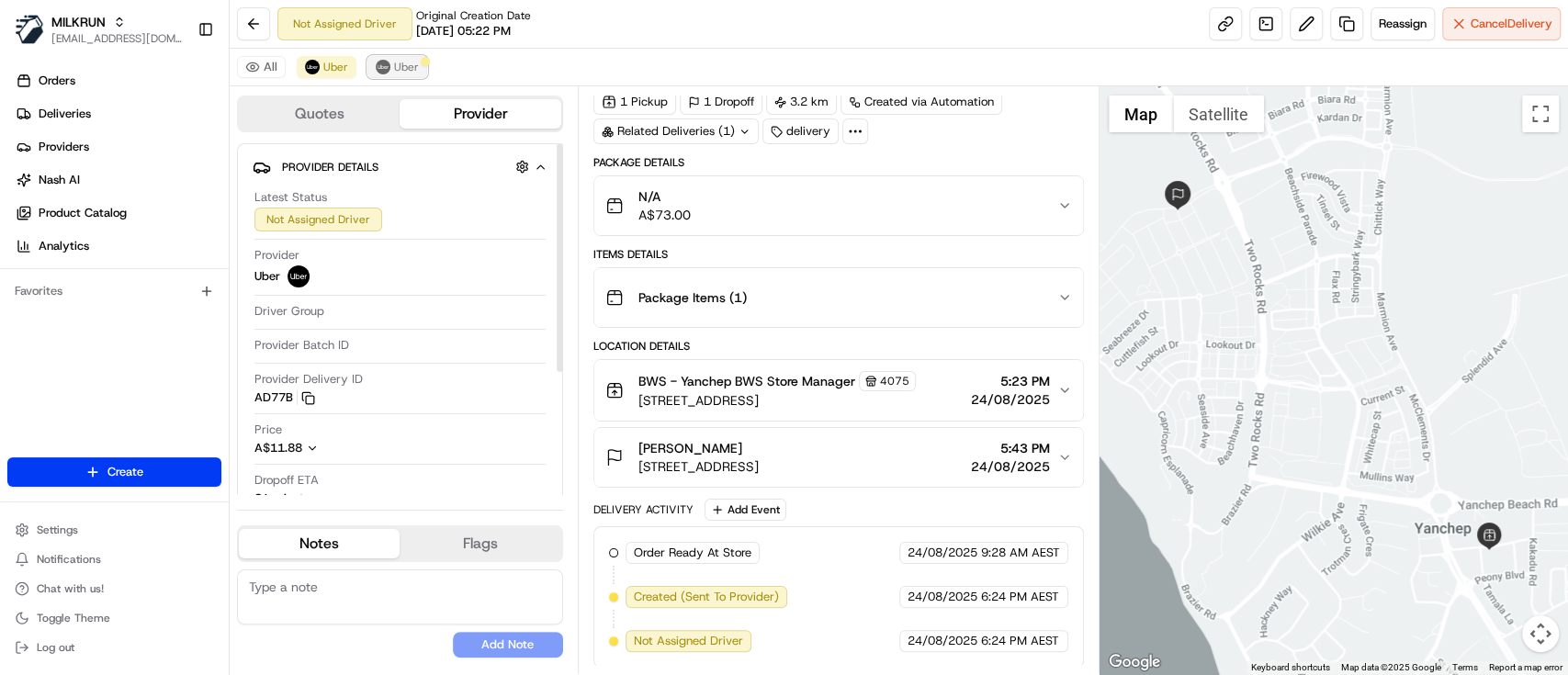
click at [406, 62] on span "Uber" at bounding box center [406, 67] width 25 height 15
click at [325, 62] on span "Uber" at bounding box center [335, 67] width 25 height 15
click at [418, 69] on button "Uber" at bounding box center [397, 67] width 59 height 22
click at [368, 68] on button "Uber" at bounding box center [397, 67] width 59 height 22
click at [320, 73] on button "Uber" at bounding box center [326, 67] width 59 height 22
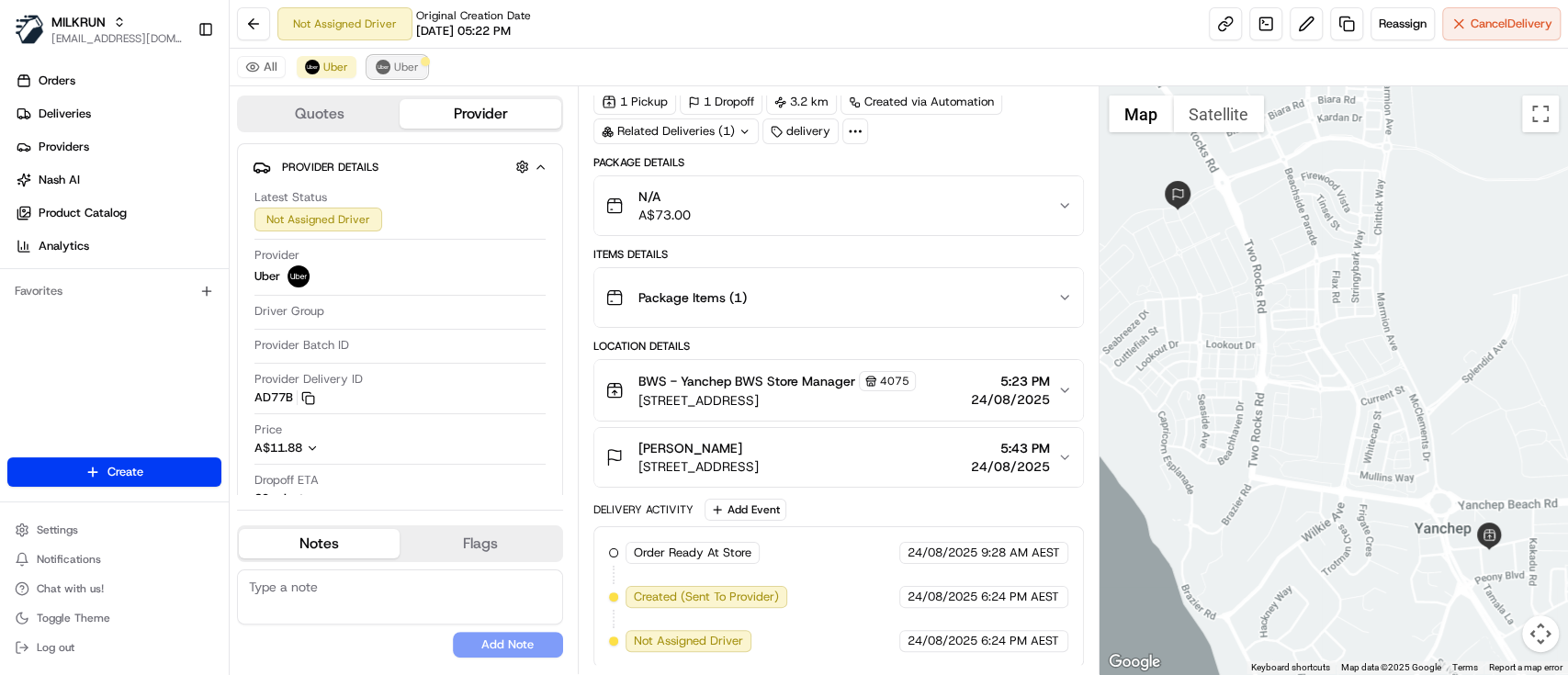
click at [400, 68] on span "Uber" at bounding box center [406, 67] width 25 height 15
click at [1489, 25] on span "Cancel Delivery" at bounding box center [1511, 24] width 82 height 17
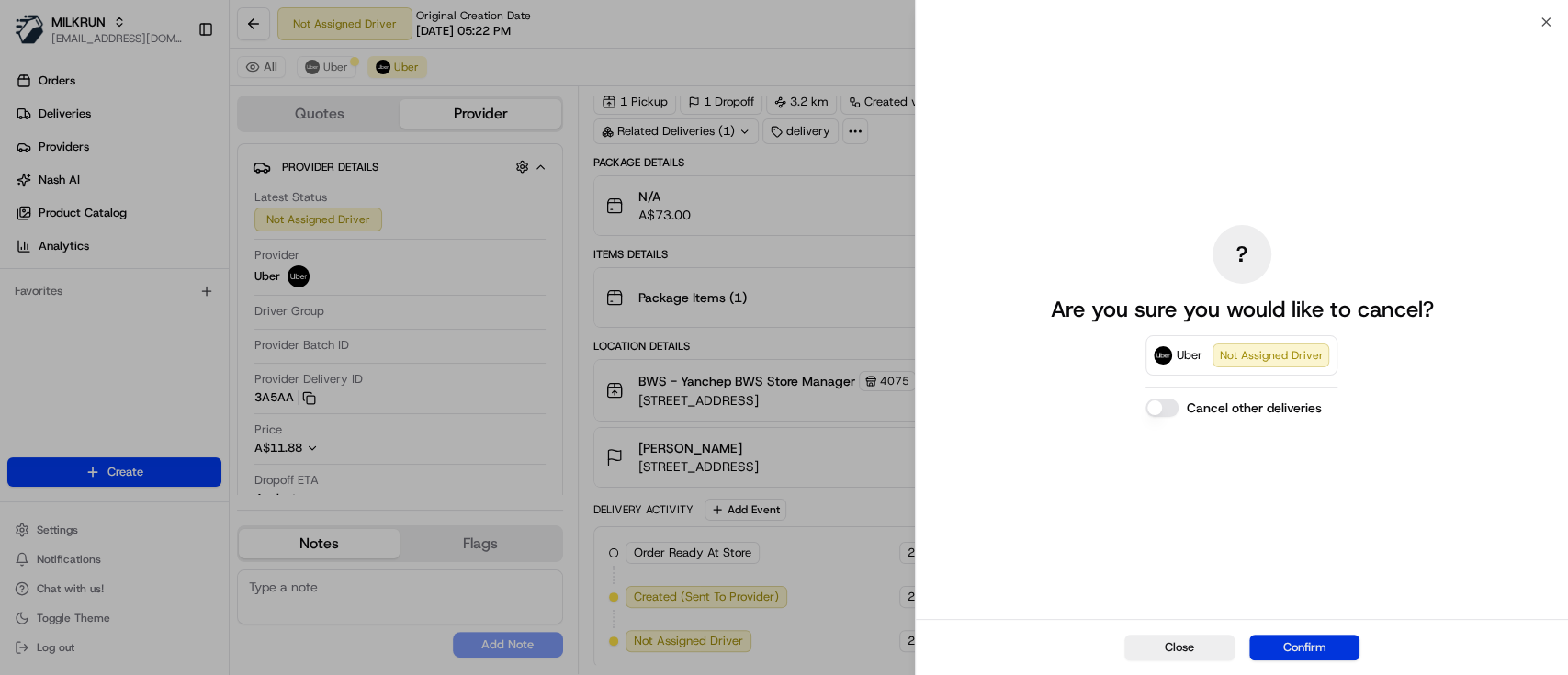
click at [1295, 645] on button "Confirm" at bounding box center [1303, 647] width 110 height 26
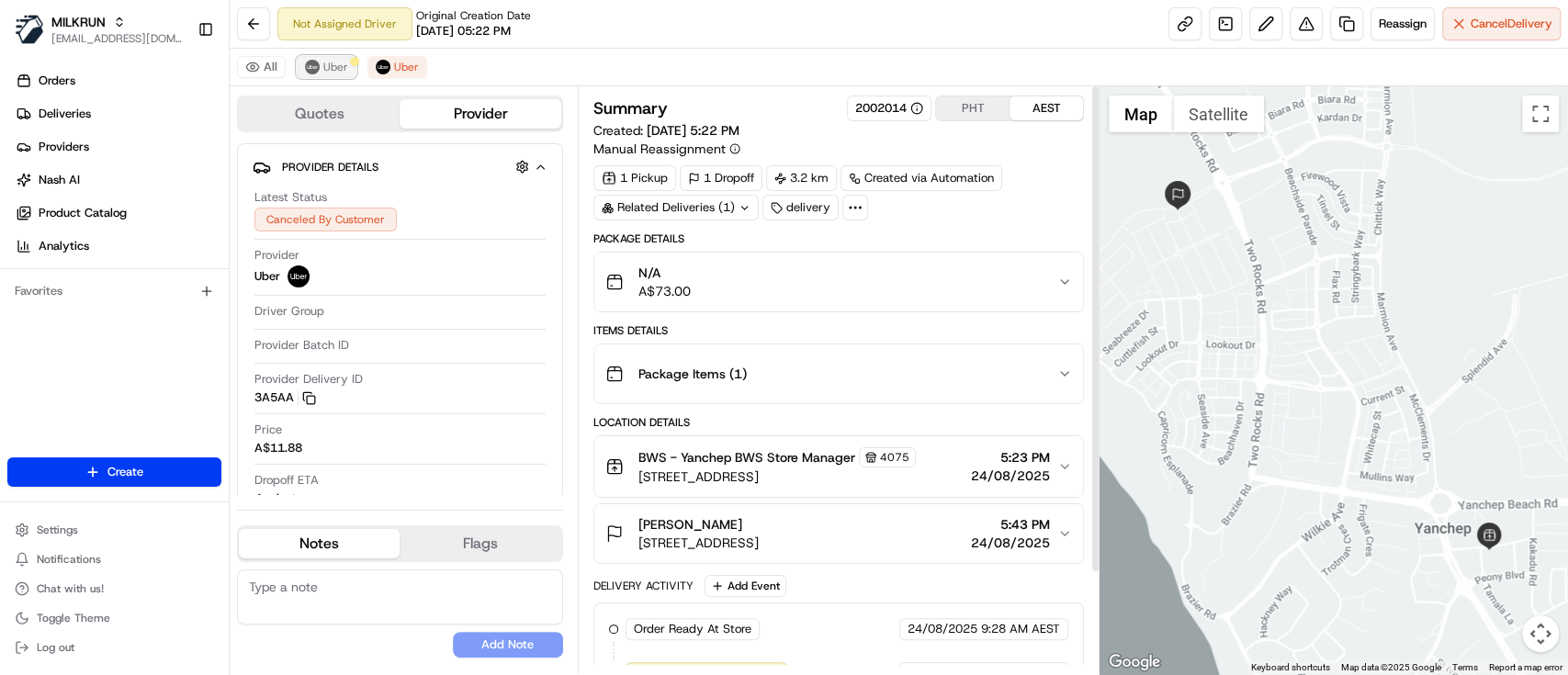
click at [319, 70] on button "Uber" at bounding box center [326, 67] width 59 height 22
click at [1476, 31] on span "Cancel Delivery" at bounding box center [1511, 24] width 82 height 17
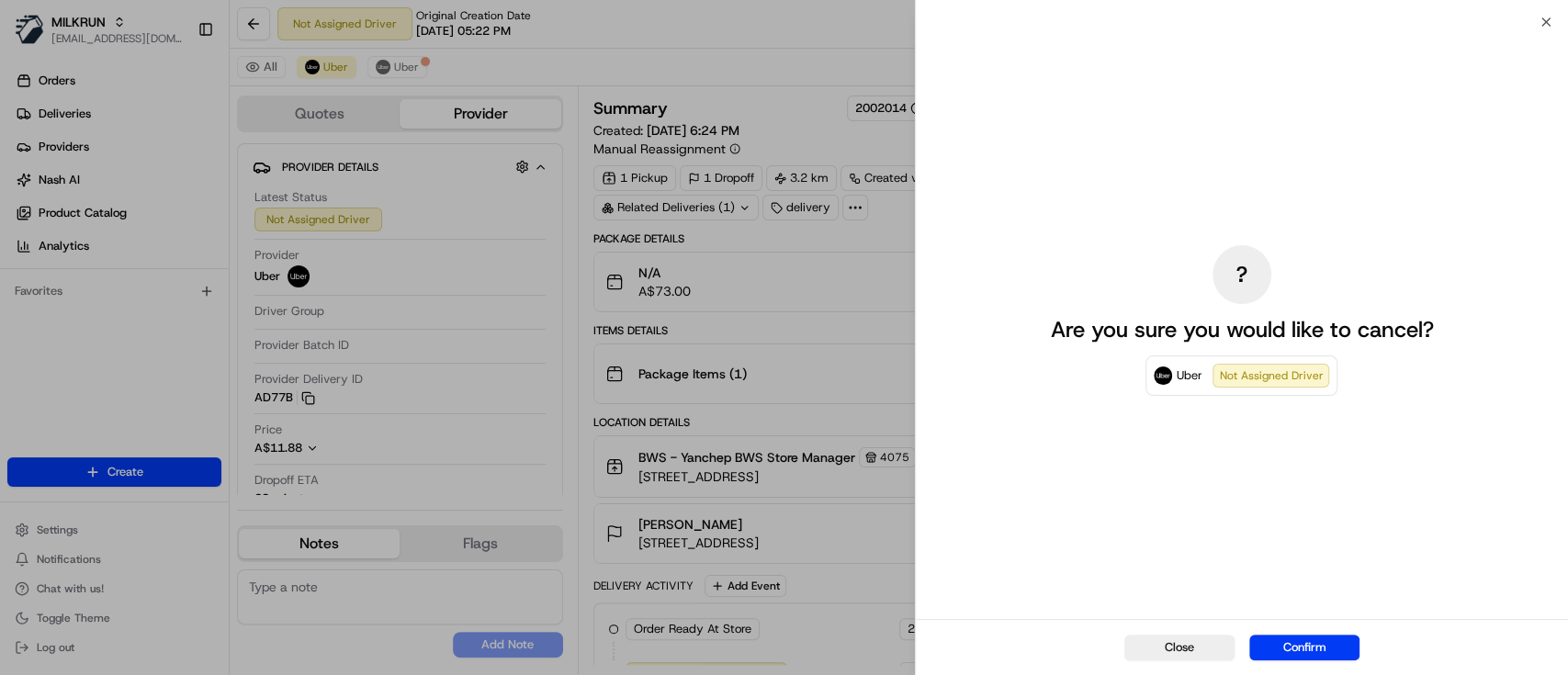
click at [1331, 653] on button "Confirm" at bounding box center [1303, 647] width 110 height 26
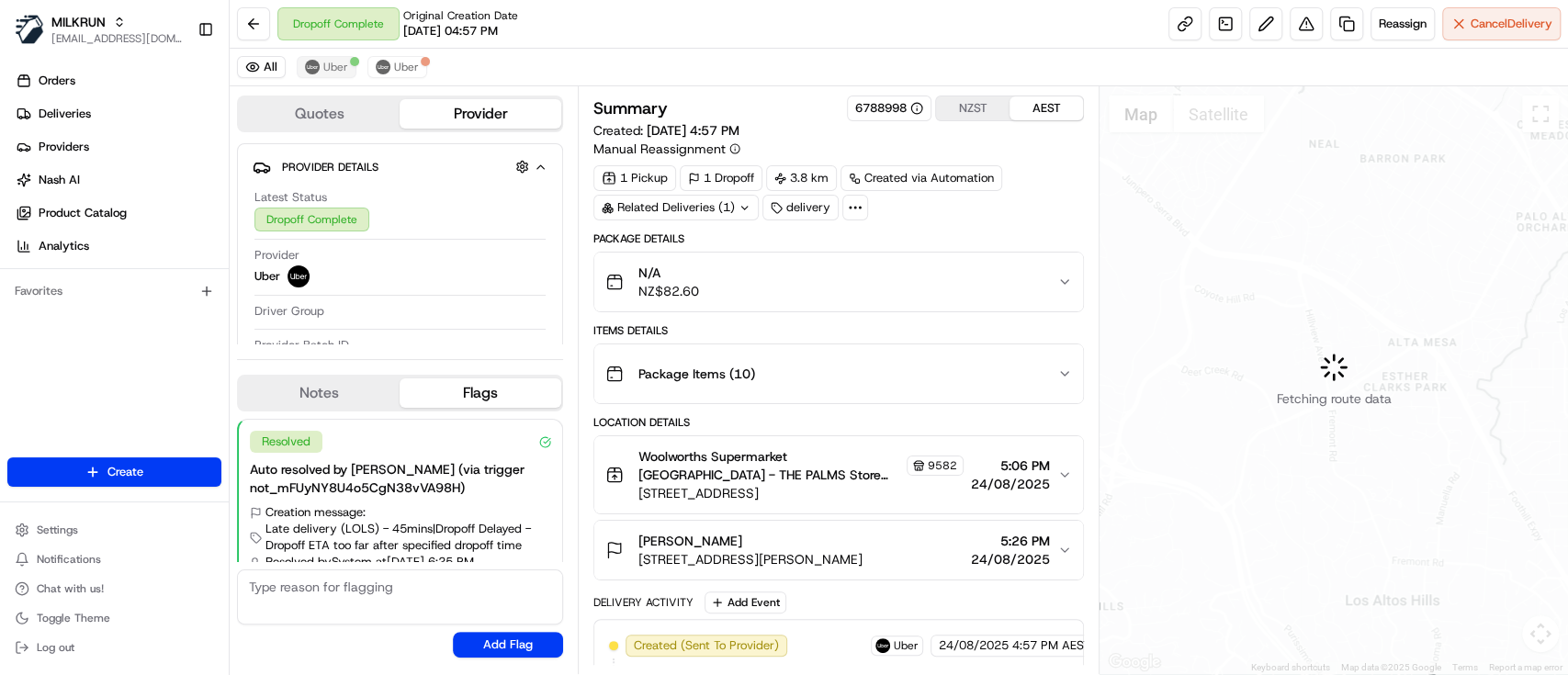
scroll to position [45, 0]
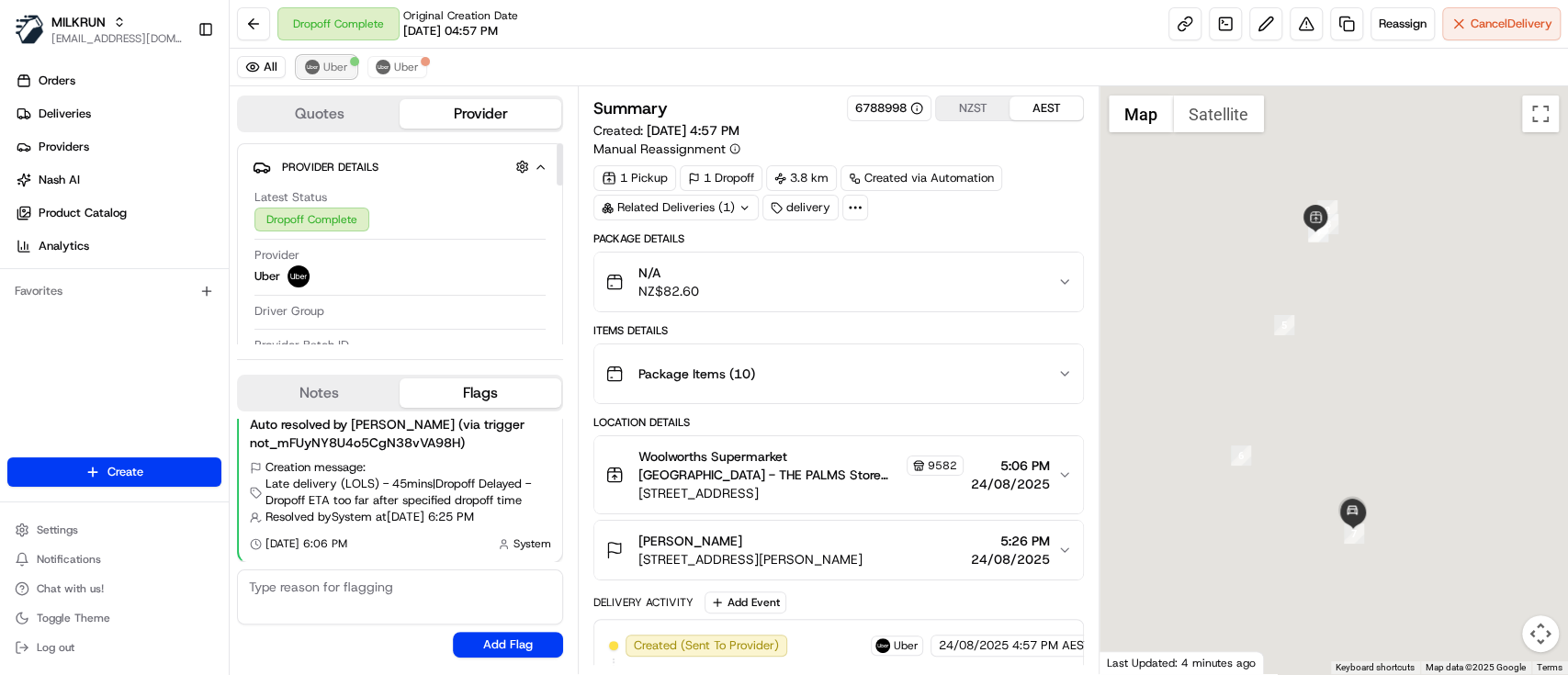
click at [338, 63] on span "Uber" at bounding box center [335, 67] width 25 height 15
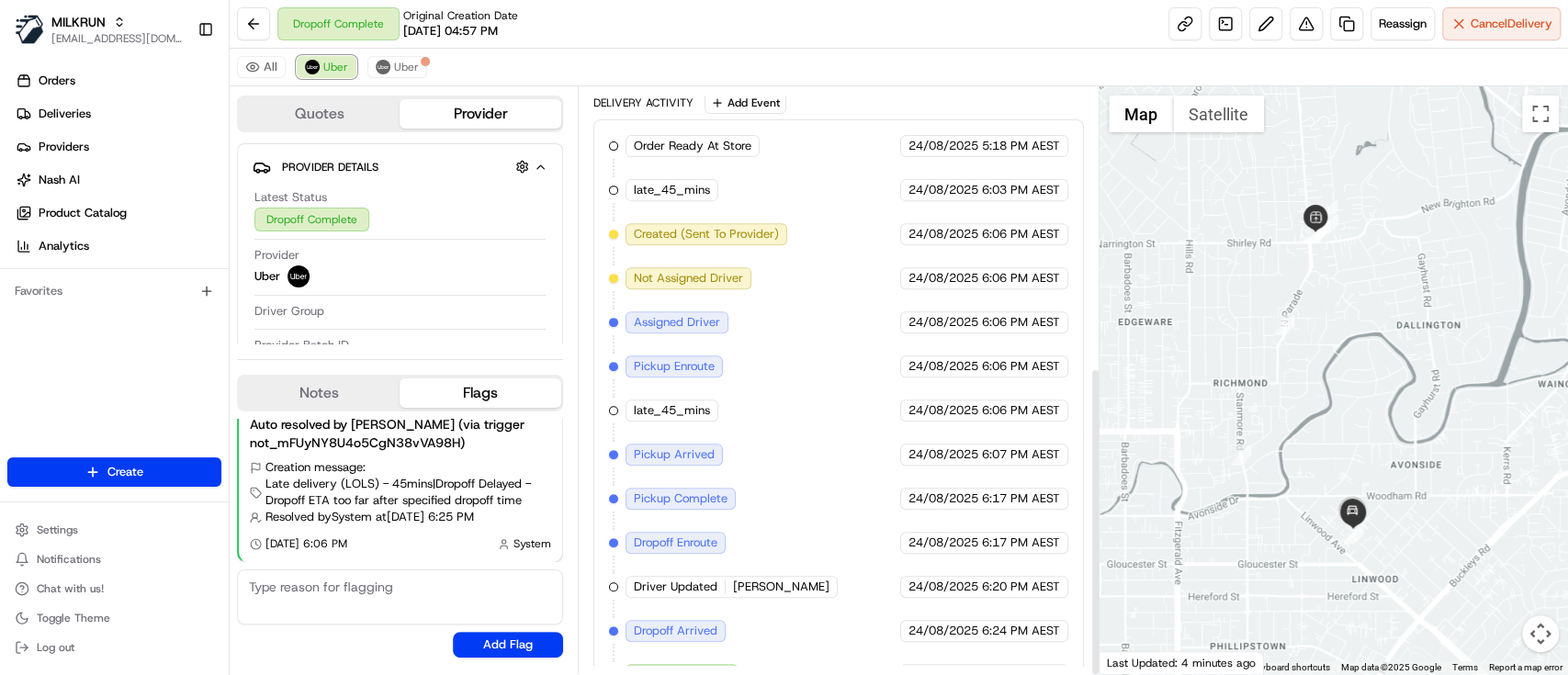
scroll to position [531, 0]
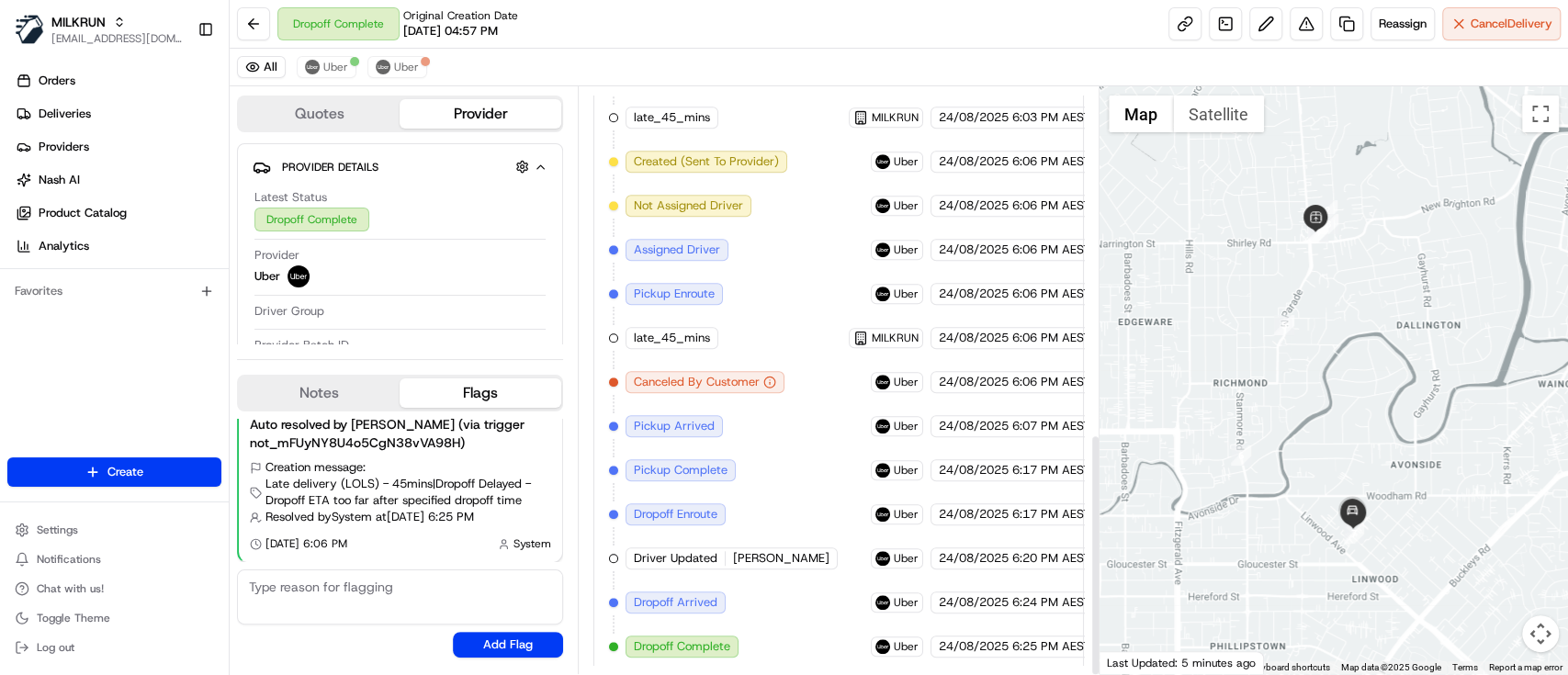
scroll to position [838, 0]
